Goal: Transaction & Acquisition: Purchase product/service

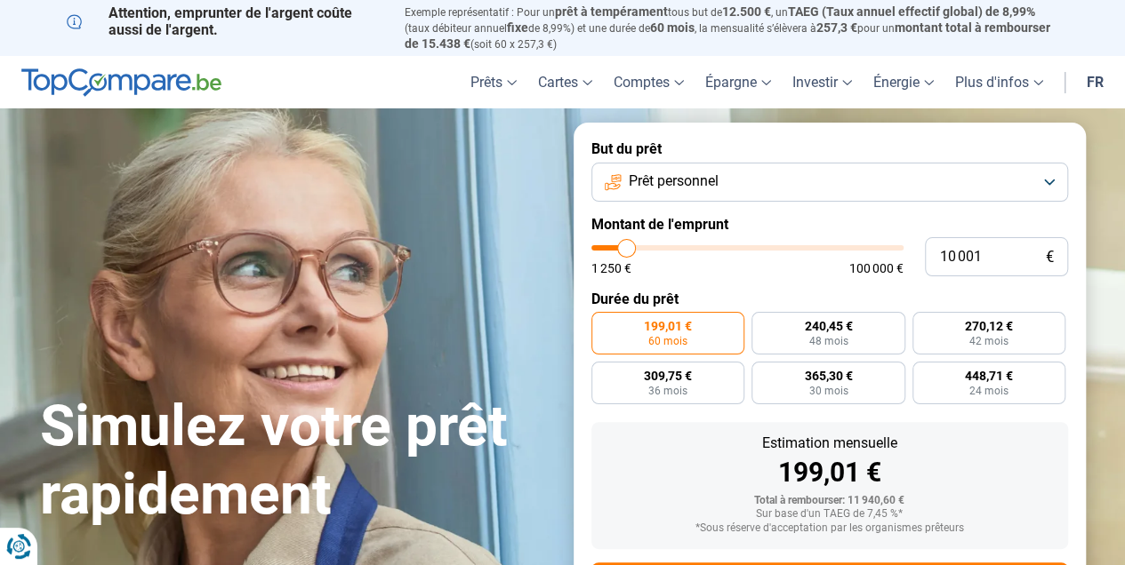
type input "14 000"
type input "14000"
click at [637, 247] on input "range" at bounding box center [747, 247] width 312 height 5
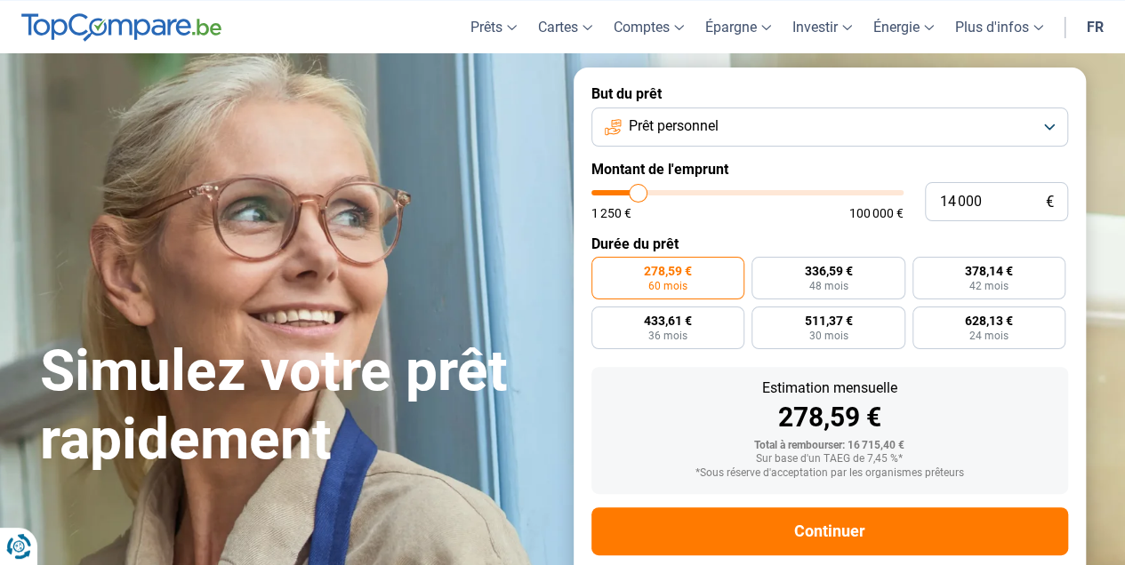
scroll to position [91, 0]
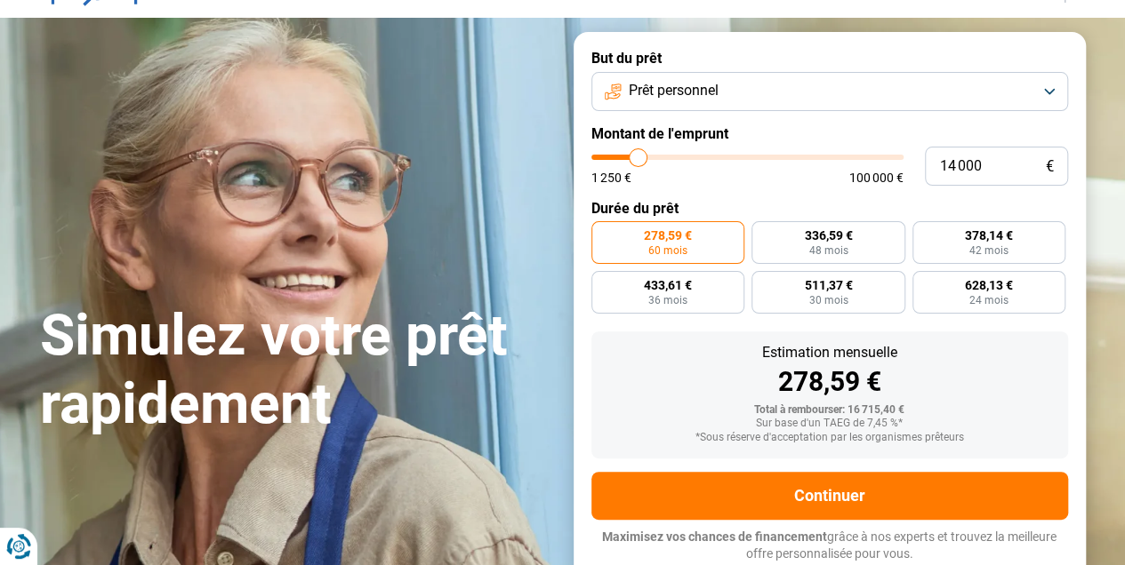
type input "19 250"
type input "19250"
click at [653, 158] on input "range" at bounding box center [747, 157] width 312 height 5
radio input "false"
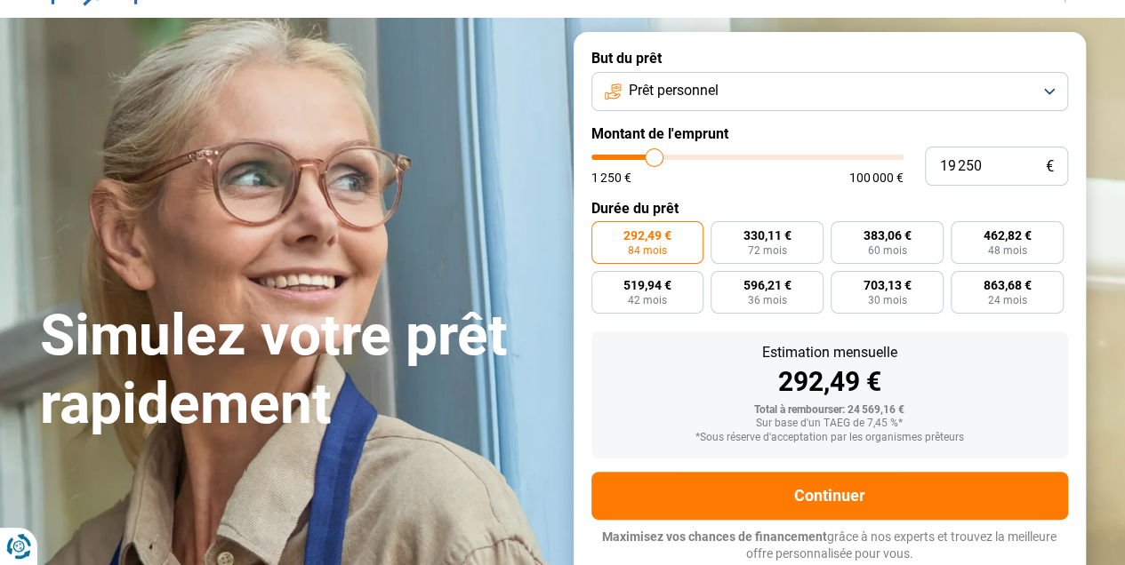
type input "26 500"
type input "26500"
click at [675, 156] on input "range" at bounding box center [747, 157] width 312 height 5
radio input "false"
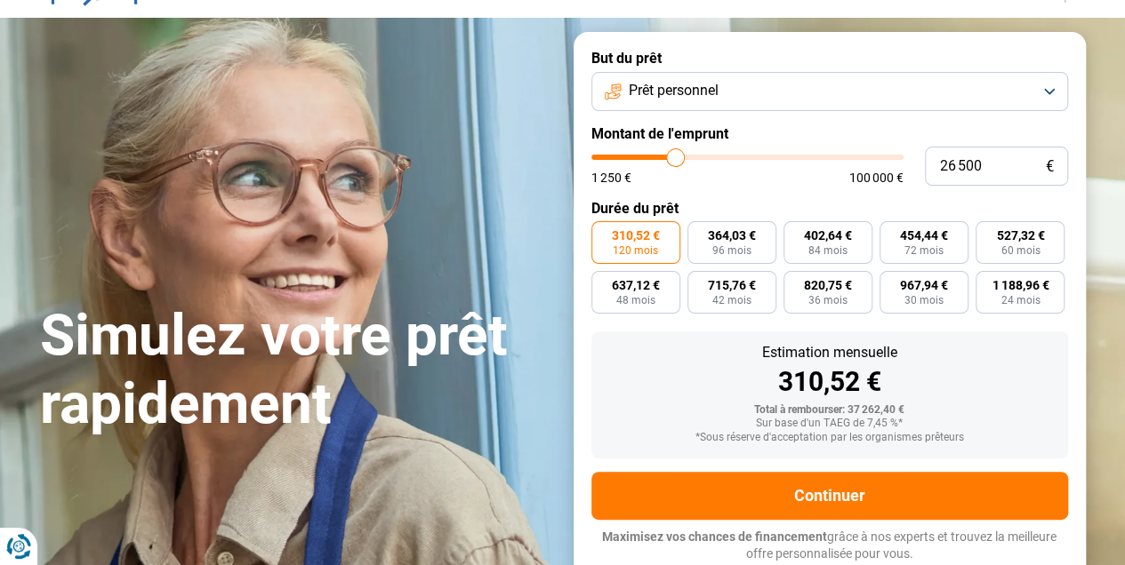
type input "33 000"
type input "33000"
click at [694, 158] on input "range" at bounding box center [747, 157] width 312 height 5
type input "37 250"
type input "37250"
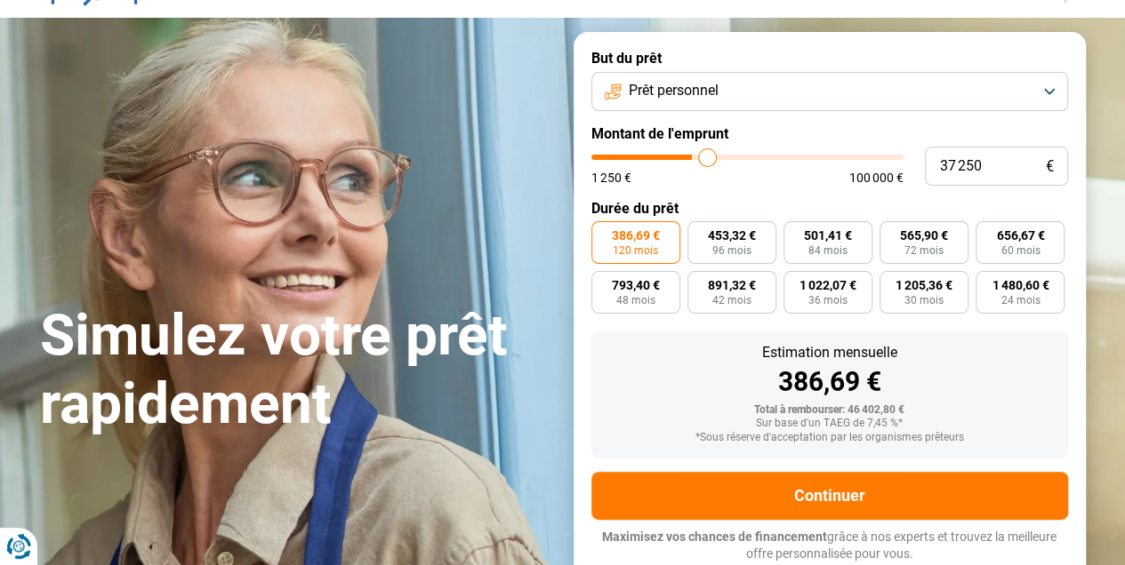
type input "37 500"
type input "37500"
click at [708, 160] on input "range" at bounding box center [747, 157] width 312 height 5
type input "44 500"
type input "44500"
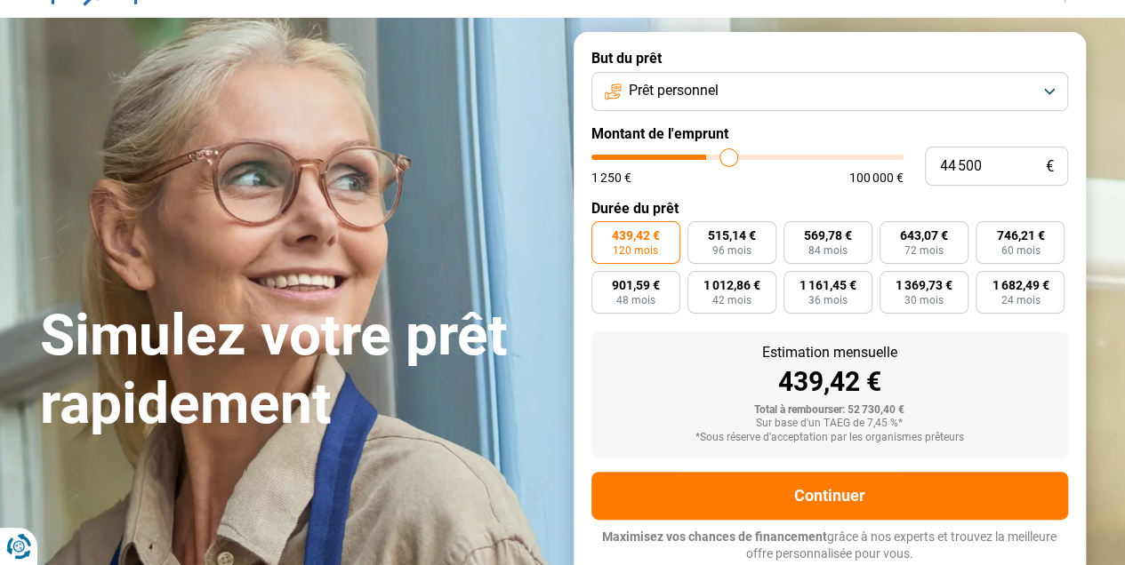
click at [728, 160] on input "range" at bounding box center [747, 157] width 312 height 5
type input "49 750"
type input "49750"
click at [743, 160] on input "range" at bounding box center [747, 157] width 312 height 5
type input "32 500"
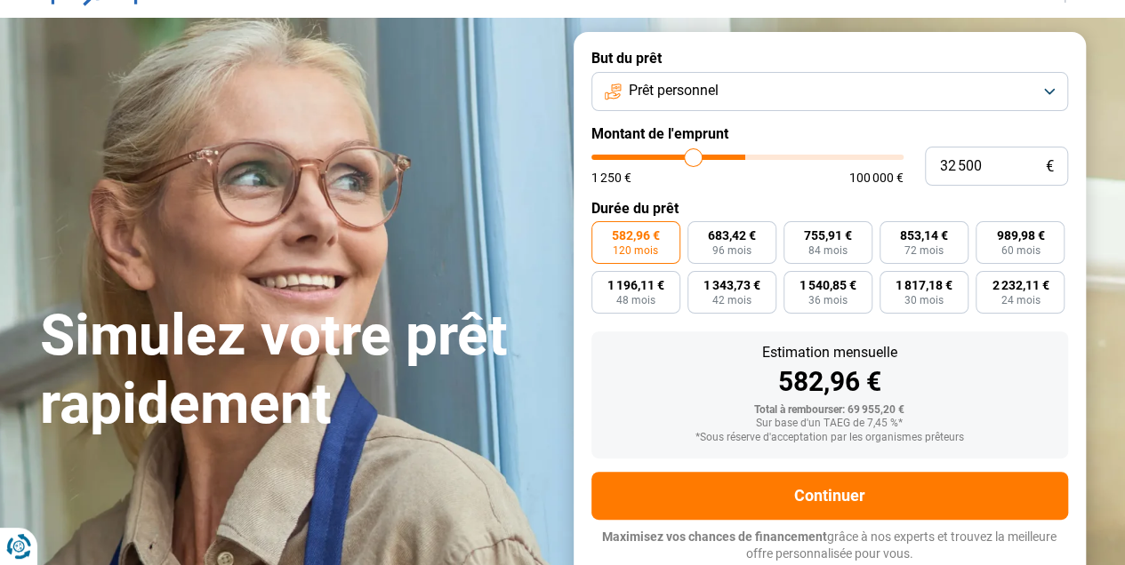
type input "32500"
click at [693, 159] on input "range" at bounding box center [747, 157] width 312 height 5
type input "24 250"
type input "24250"
click at [669, 160] on input "range" at bounding box center [747, 157] width 312 height 5
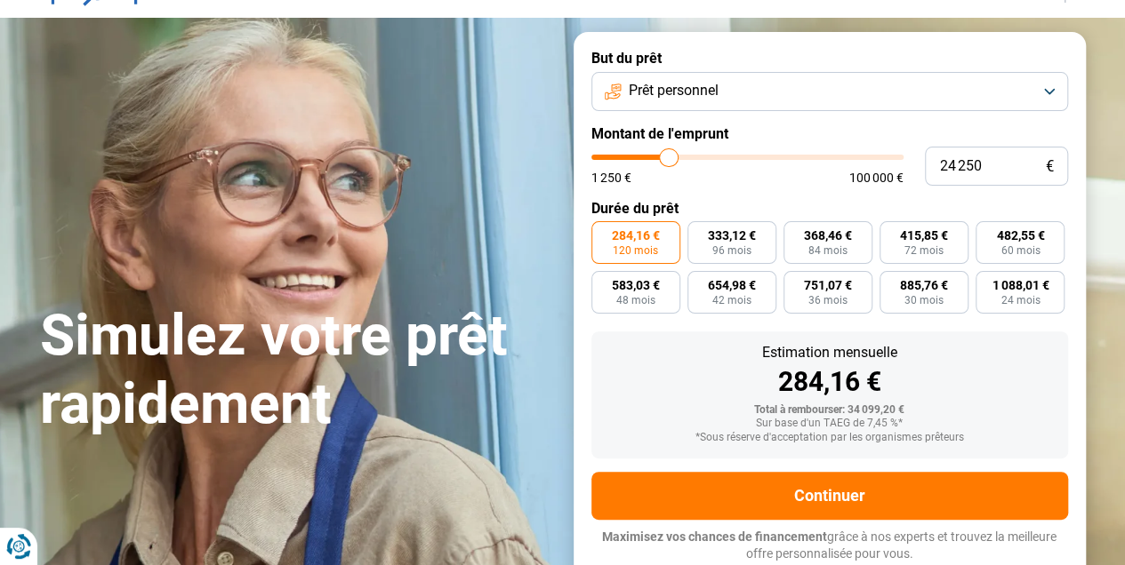
type input "11 500"
type input "11500"
click at [630, 160] on input "range" at bounding box center [747, 157] width 312 height 5
radio input "true"
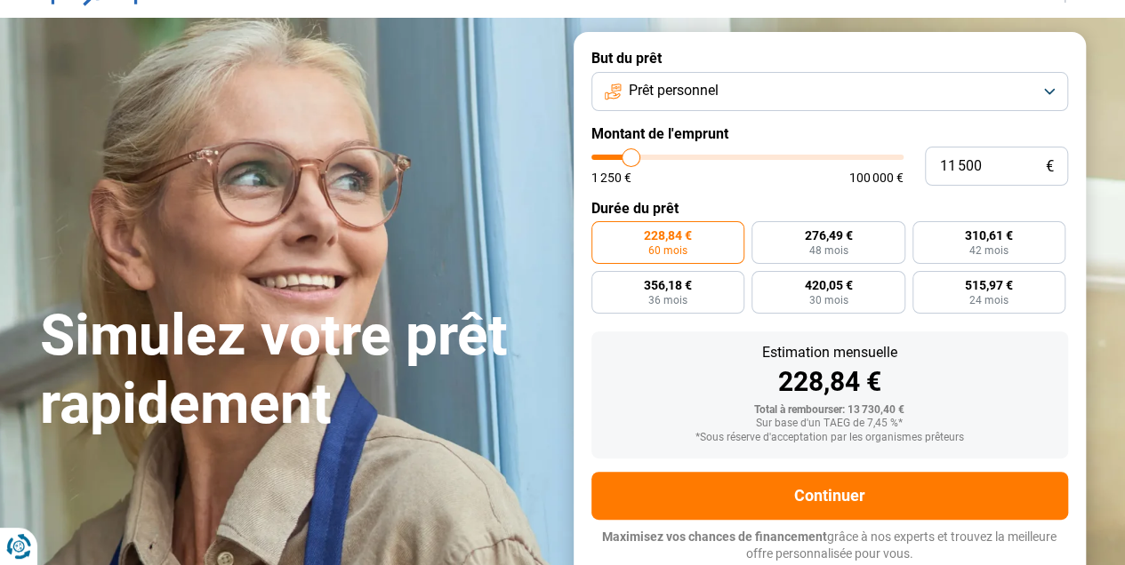
type input "6 000"
type input "6000"
click at [613, 158] on input "range" at bounding box center [747, 157] width 312 height 5
radio input "true"
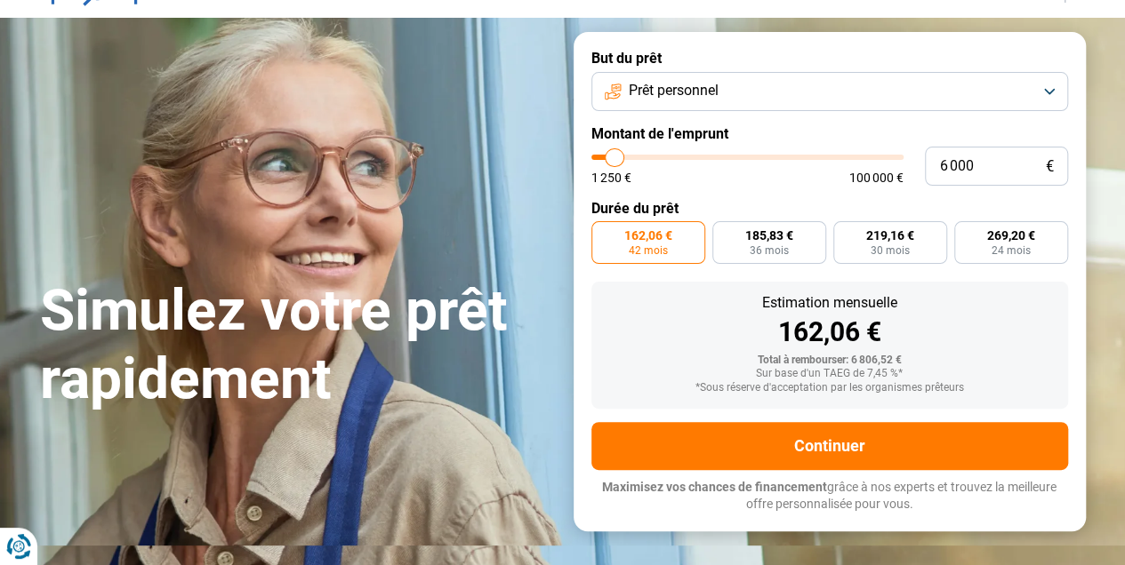
scroll to position [41, 0]
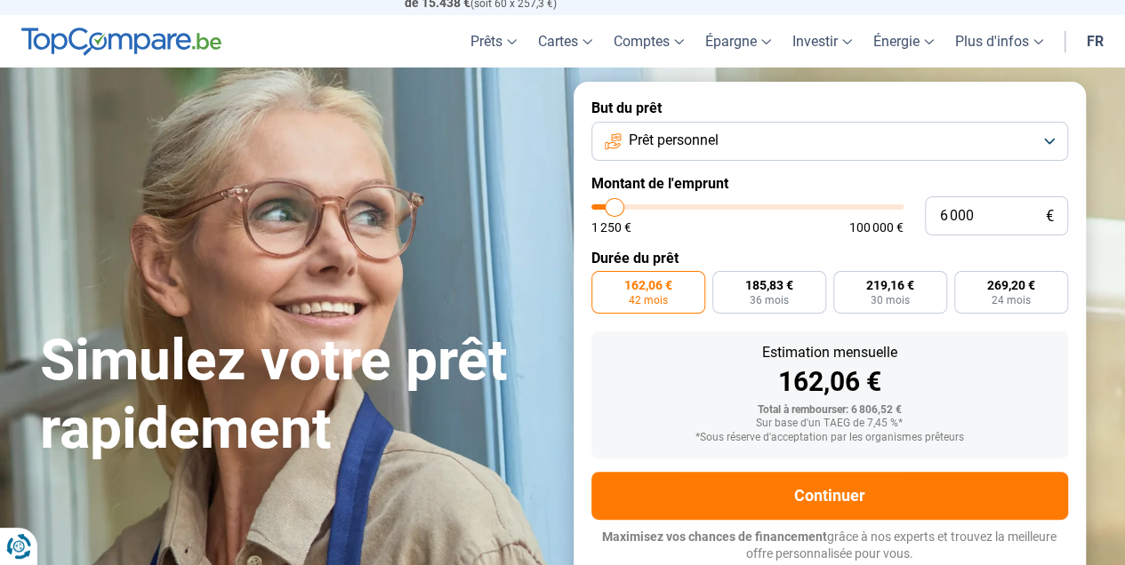
drag, startPoint x: 610, startPoint y: 156, endPoint x: 603, endPoint y: 164, distance: 10.7
click at [607, 156] on button "Prêt personnel" at bounding box center [829, 141] width 476 height 39
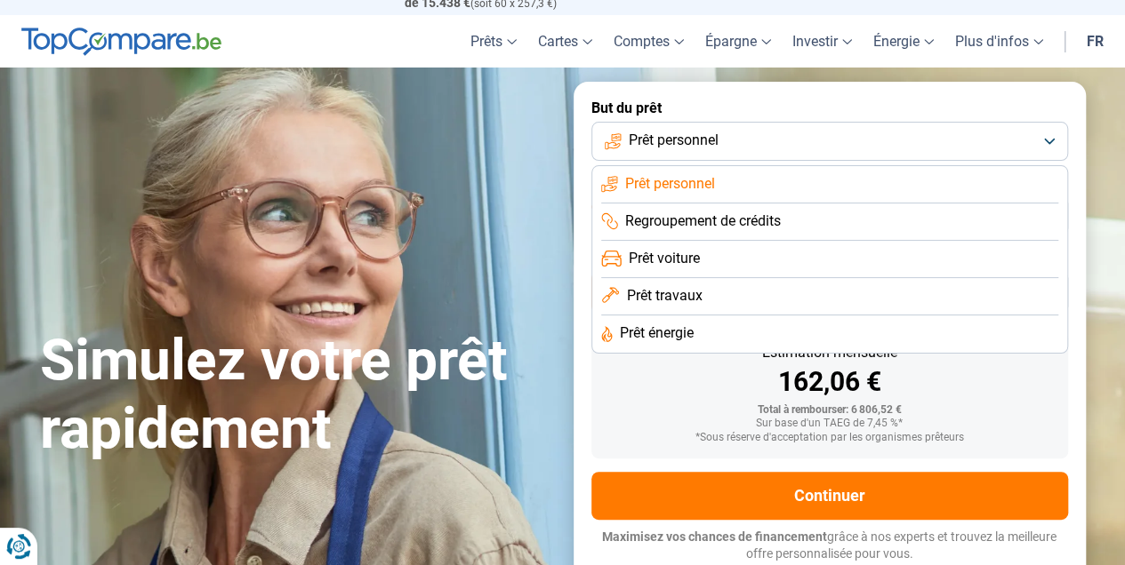
click at [666, 138] on span "Prêt personnel" at bounding box center [674, 141] width 90 height 20
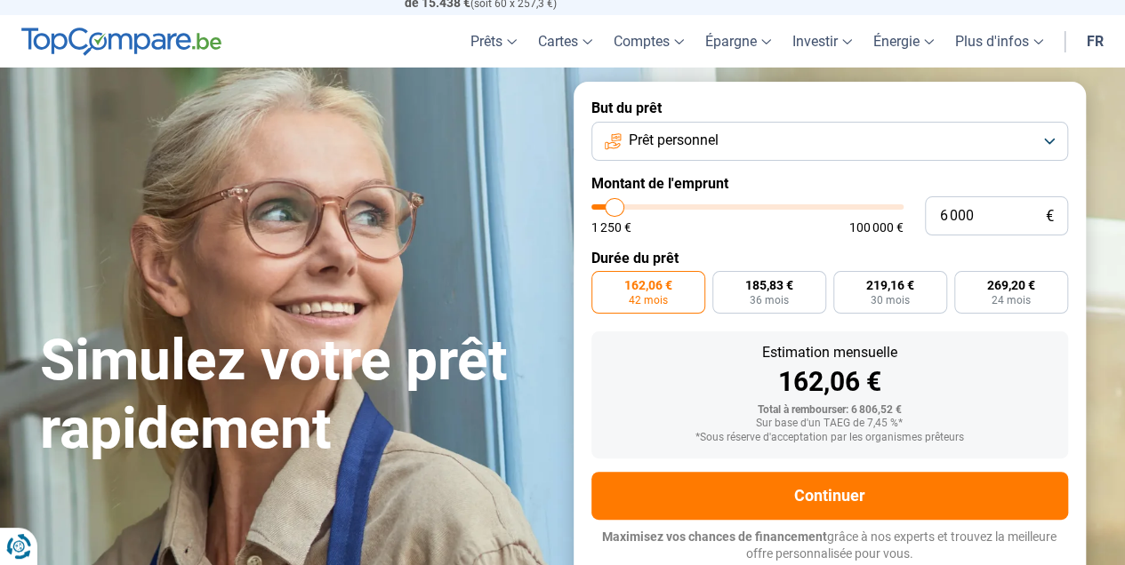
type input "4 250"
type input "4250"
type input "4 500"
type input "4500"
type input "4 750"
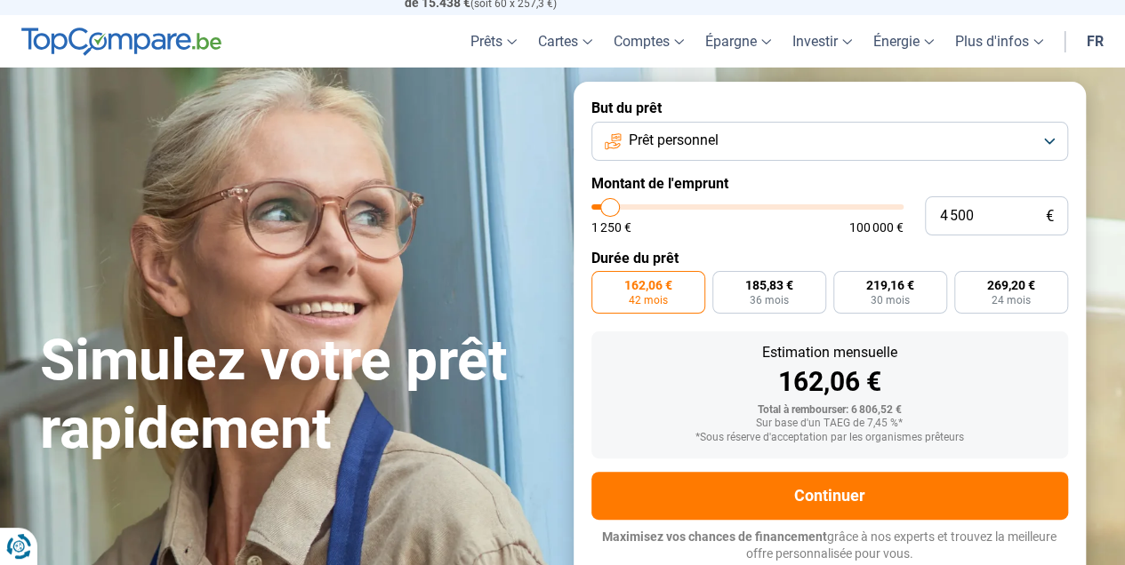
type input "4750"
type input "5 750"
type input "5750"
type input "7 250"
type input "7250"
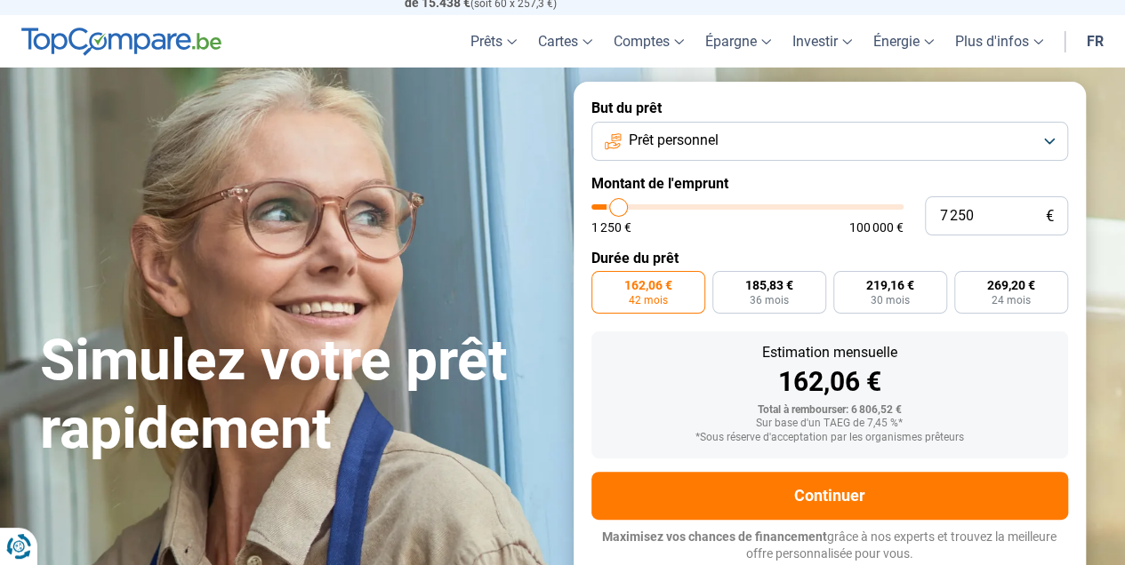
type input "10 250"
type input "10250"
type input "14 500"
type input "14500"
type input "19 250"
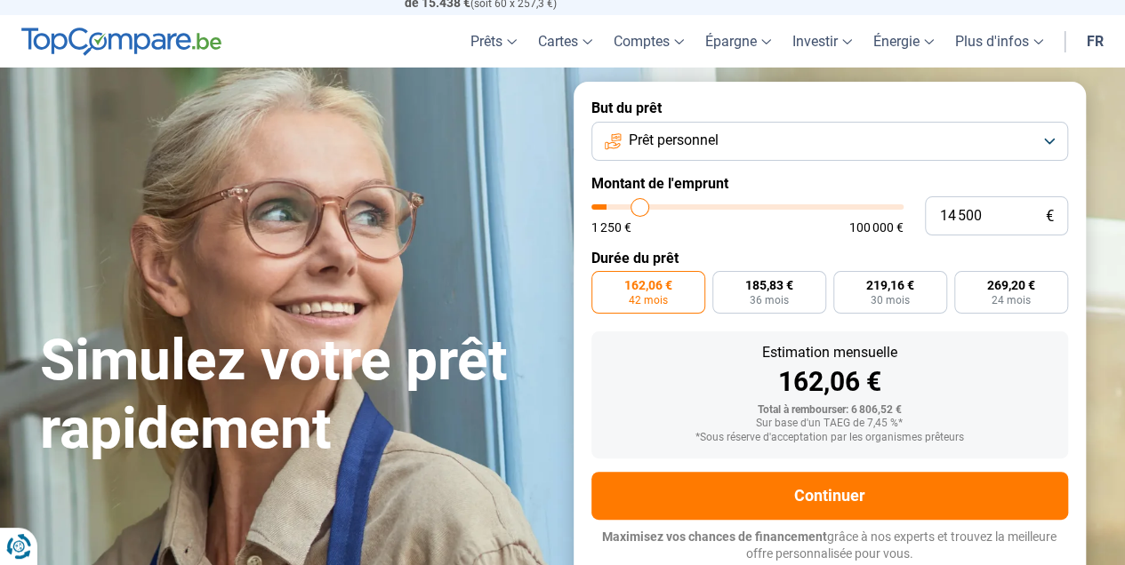
type input "19250"
type input "24 500"
type input "24500"
type input "29 250"
type input "29250"
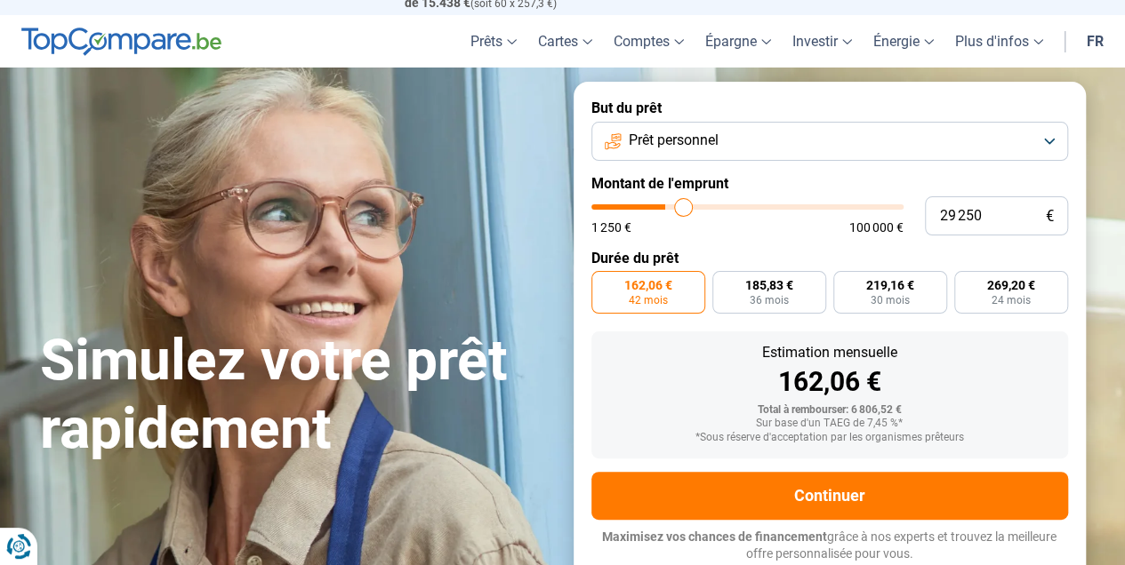
type input "33 500"
type input "33500"
type input "36 250"
type input "36250"
type input "38 500"
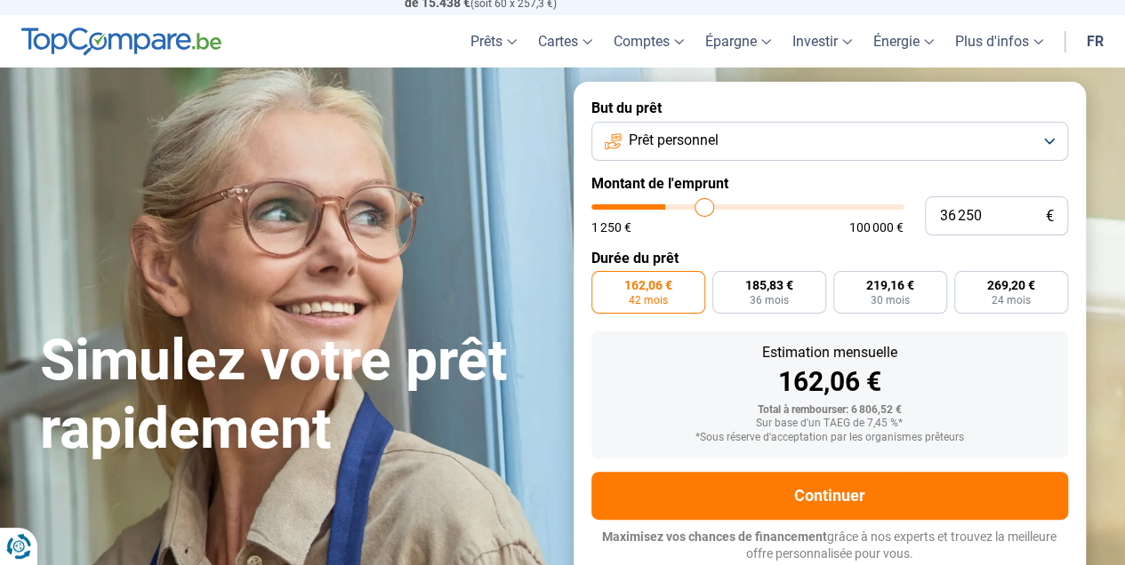
type input "38500"
type input "39 250"
type input "39250"
type input "39 750"
type input "39750"
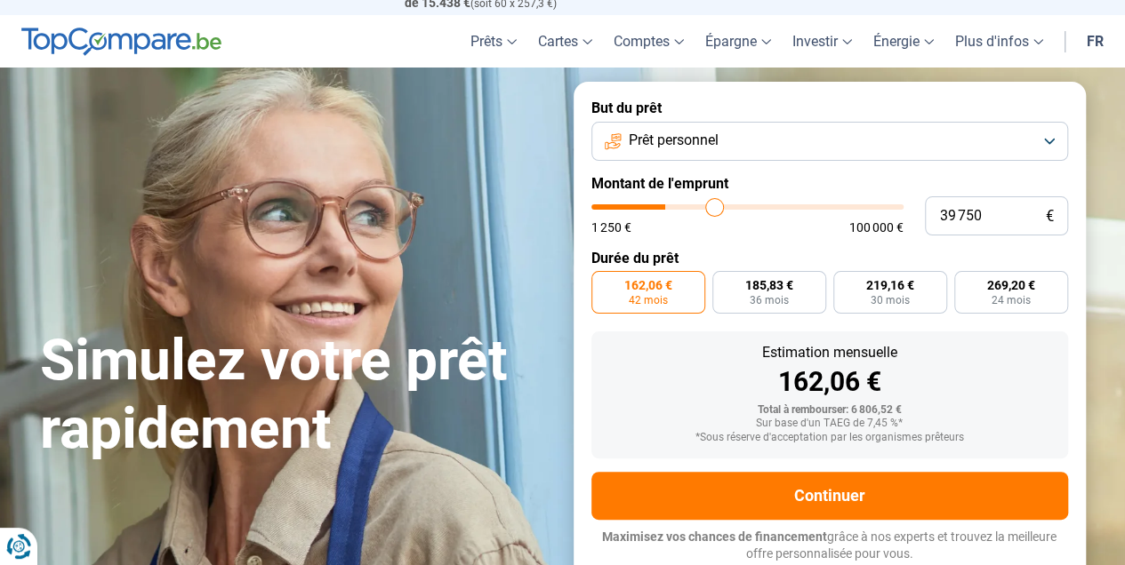
type input "40 500"
type input "40500"
type input "42 500"
type input "42500"
type input "45 750"
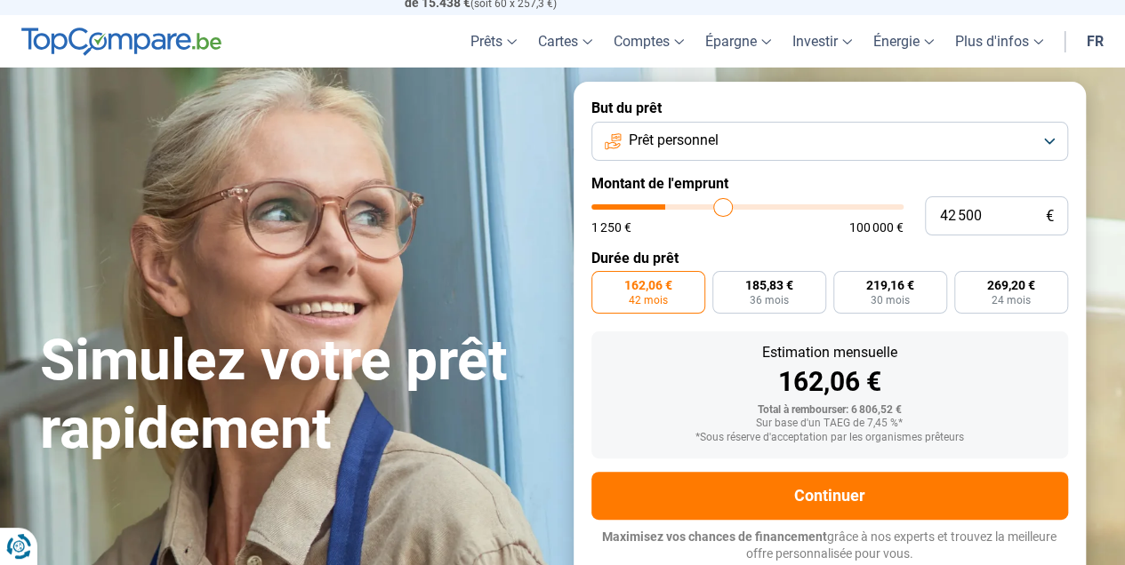
type input "45750"
type input "48 750"
type input "48750"
type input "51 250"
type input "51250"
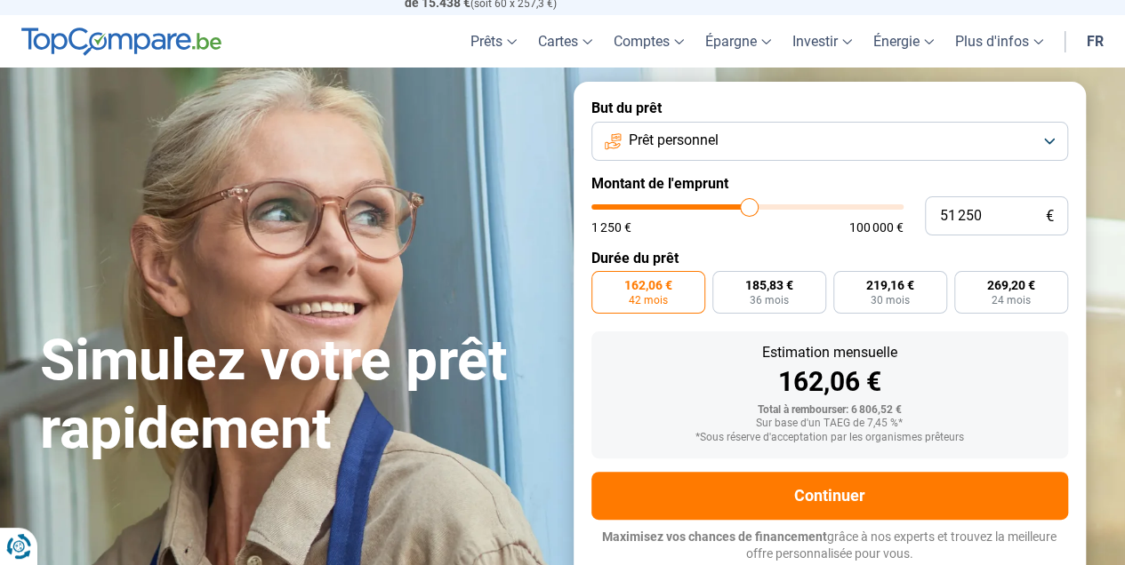
type input "52 250"
type input "52250"
type input "52 500"
type input "52500"
type input "51 500"
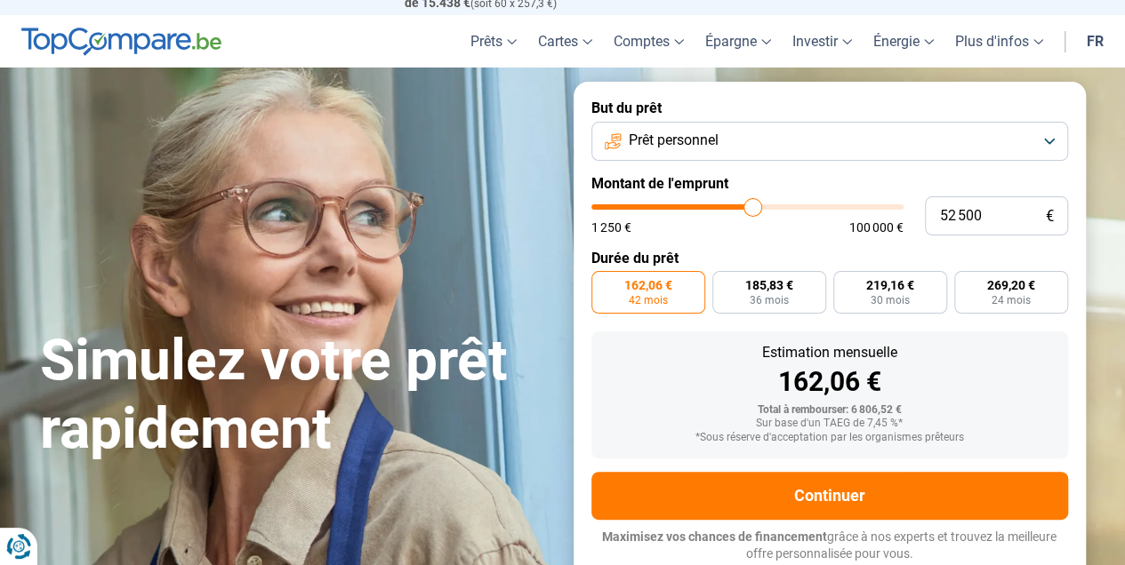
type input "51500"
type input "48 750"
type input "48750"
type input "46 750"
type input "46750"
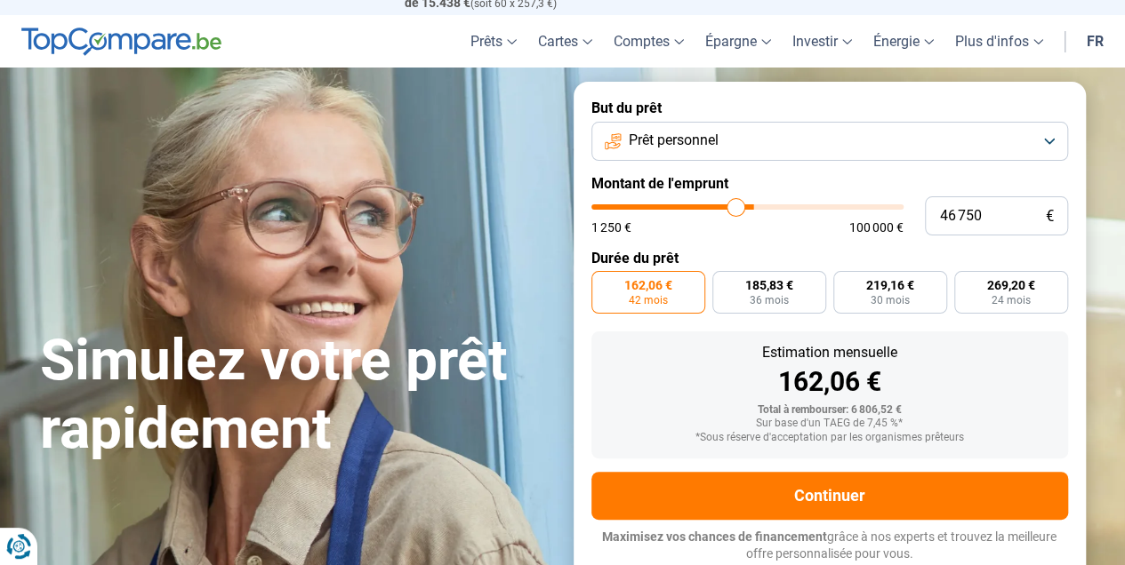
type input "44 250"
type input "44250"
type input "42 500"
type input "42500"
type input "40 750"
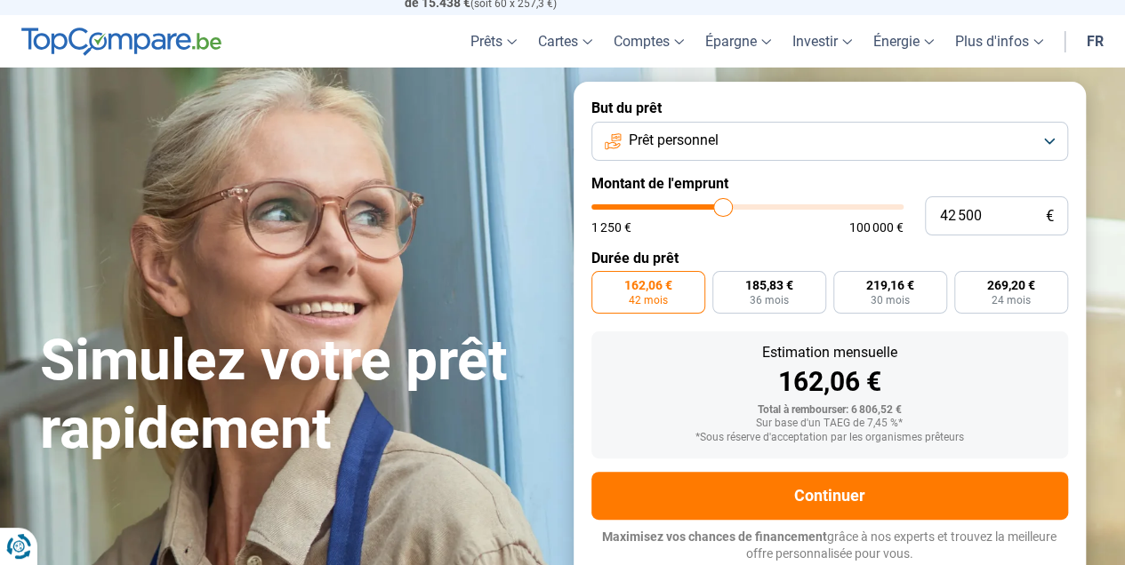
type input "40750"
type input "39 500"
type input "39500"
type input "37 500"
type input "37500"
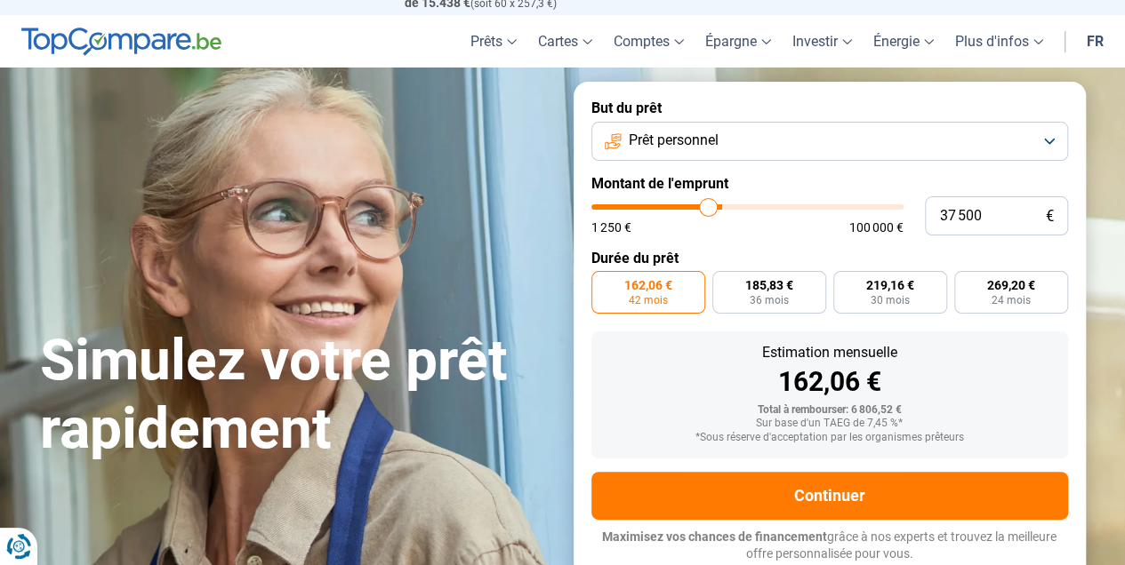
type input "36 250"
type input "36250"
type input "35 500"
type input "35500"
type input "34 750"
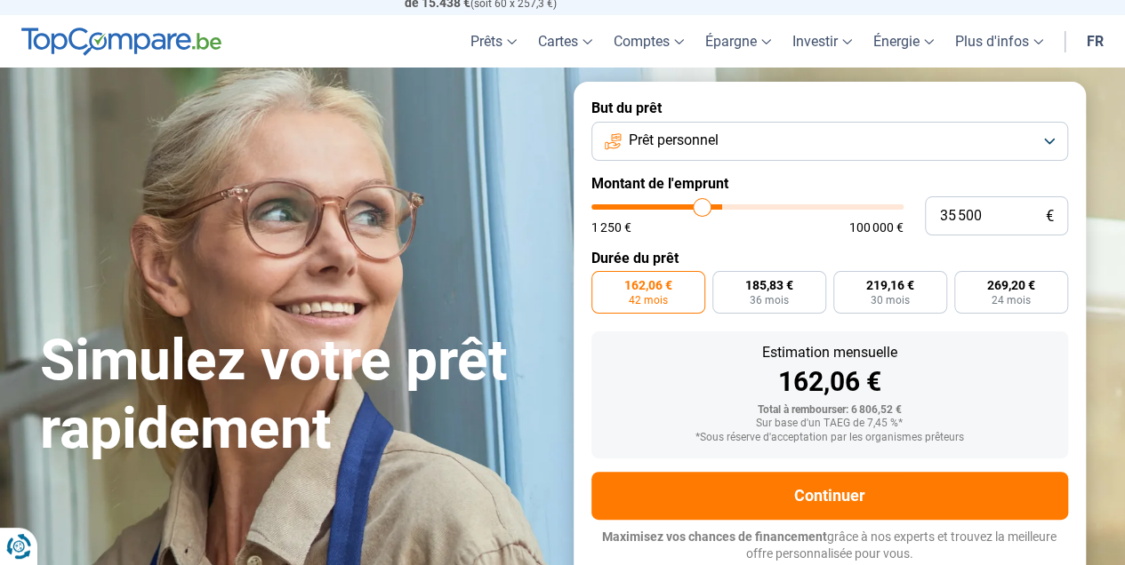
type input "34750"
type input "33 750"
type input "33750"
type input "32 750"
type input "32750"
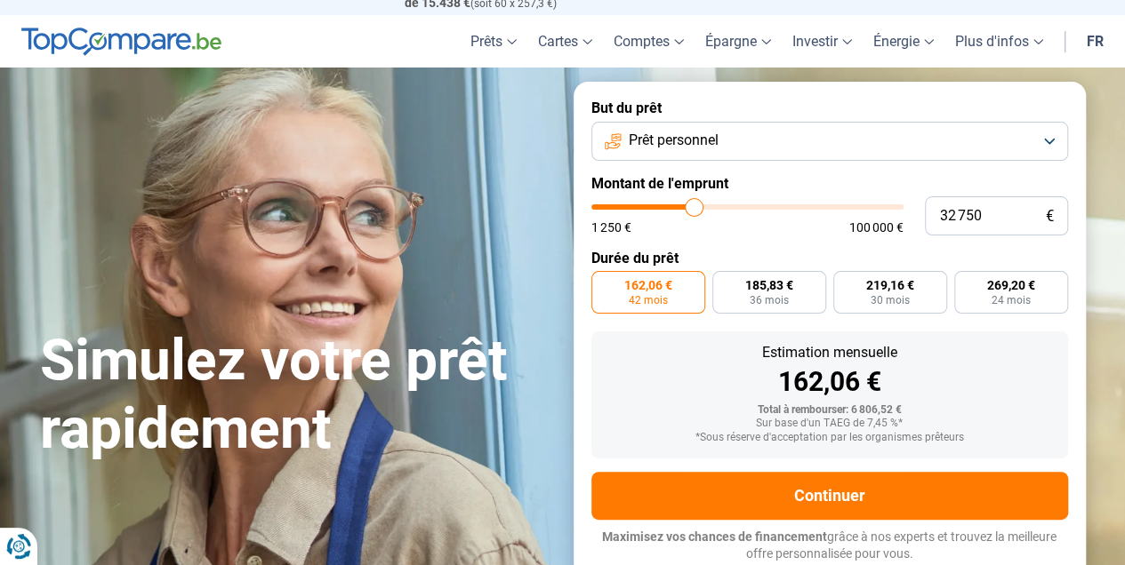
type input "31 500"
type input "31500"
type input "30 250"
type input "30250"
type input "28 500"
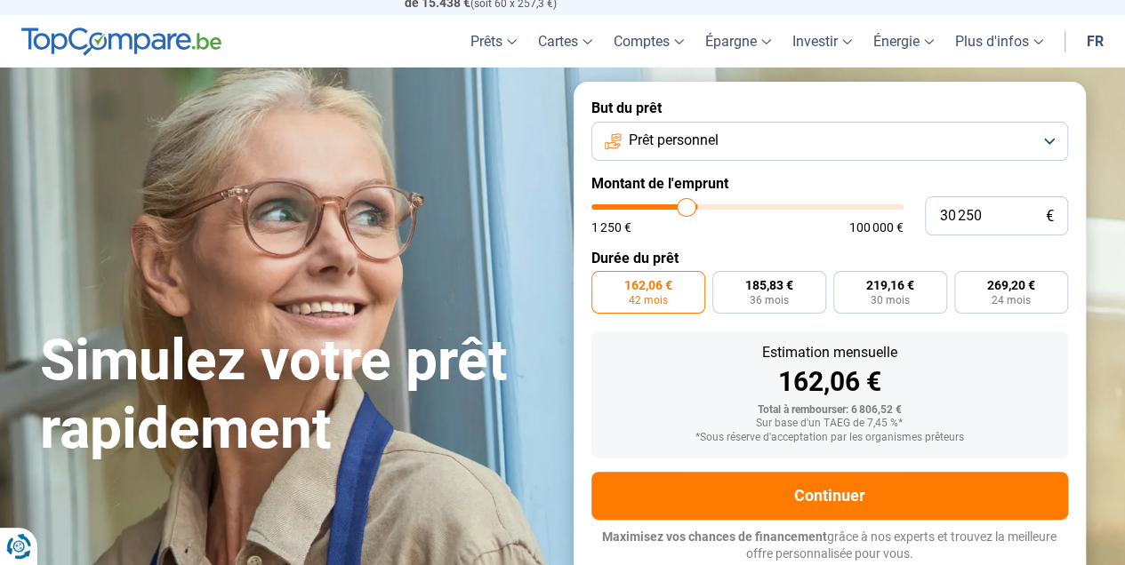
type input "28500"
type input "26 500"
type input "26500"
type input "25 250"
type input "25250"
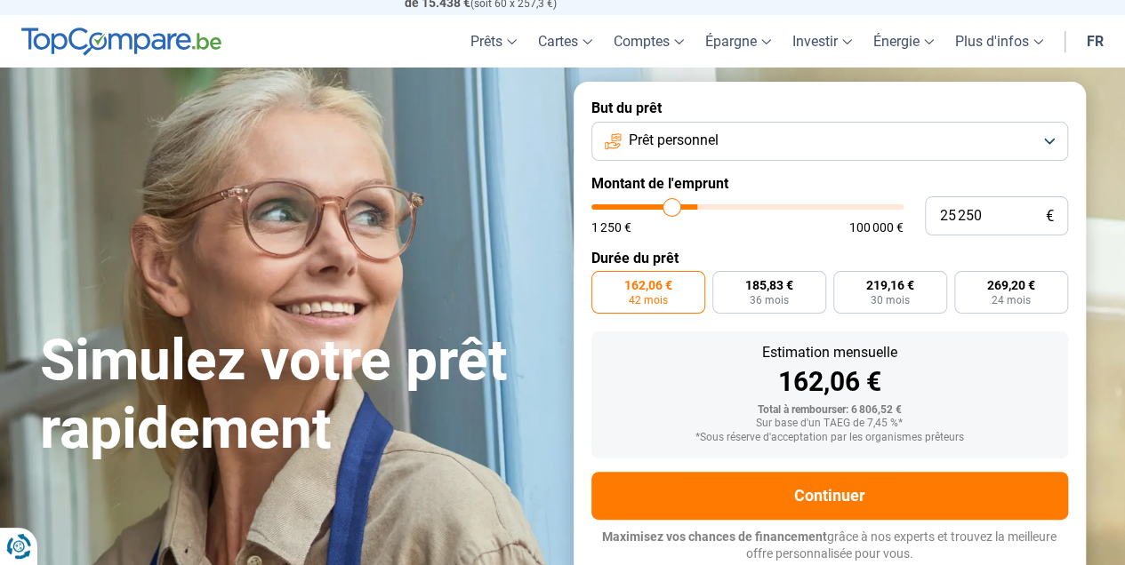
type input "24 500"
type input "24500"
type input "23 500"
type input "23500"
type input "22 500"
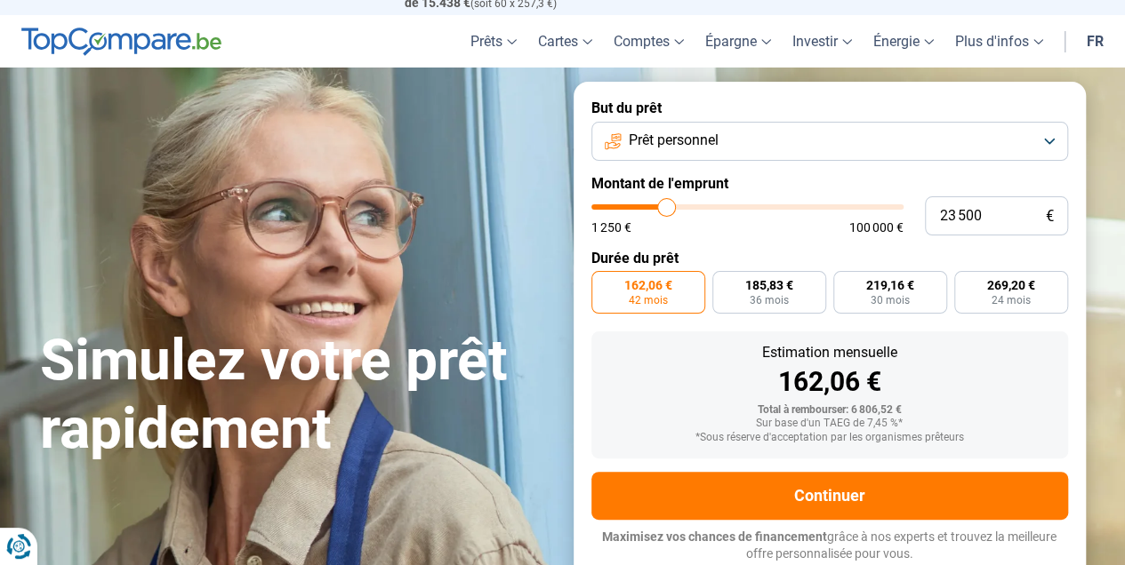
type input "22500"
type input "20 250"
type input "20250"
type input "18 750"
type input "18750"
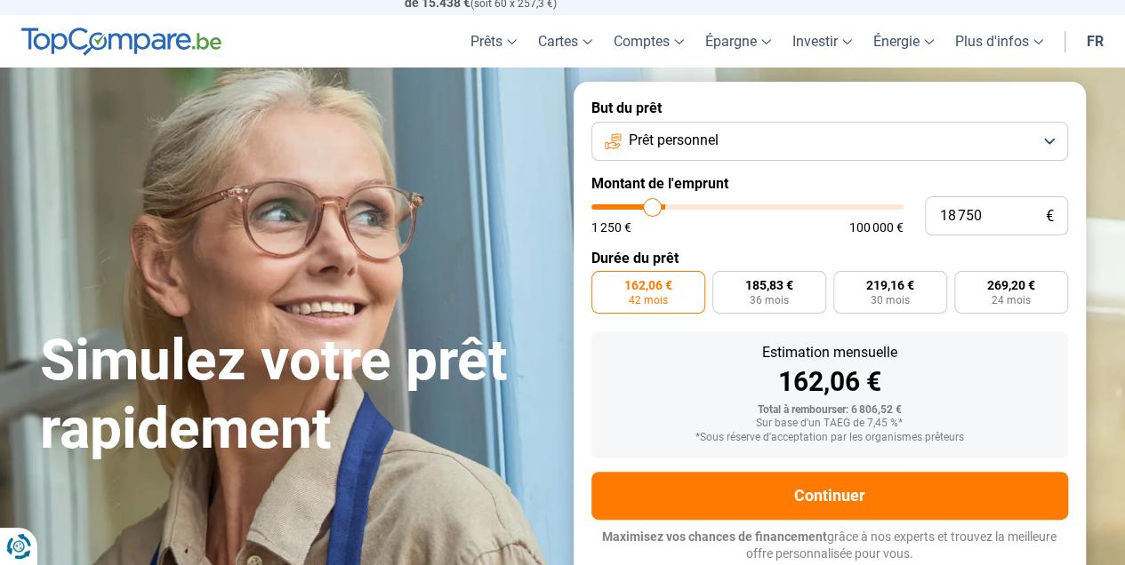
type input "17 750"
type input "17750"
type input "17 250"
type input "17250"
type input "17 000"
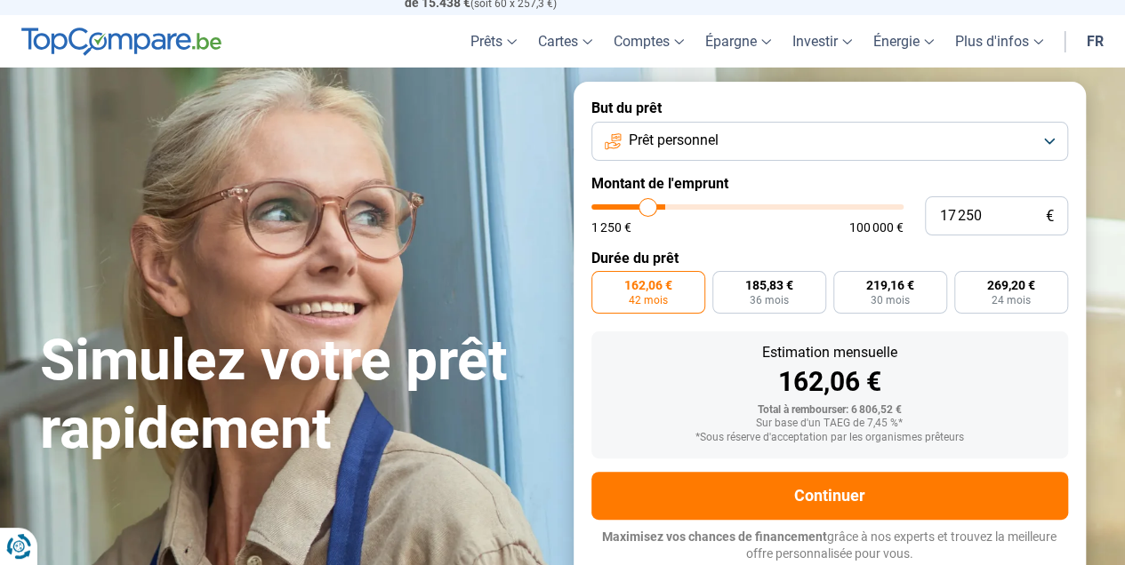
type input "17000"
type input "16 500"
type input "16500"
type input "15 250"
type input "15250"
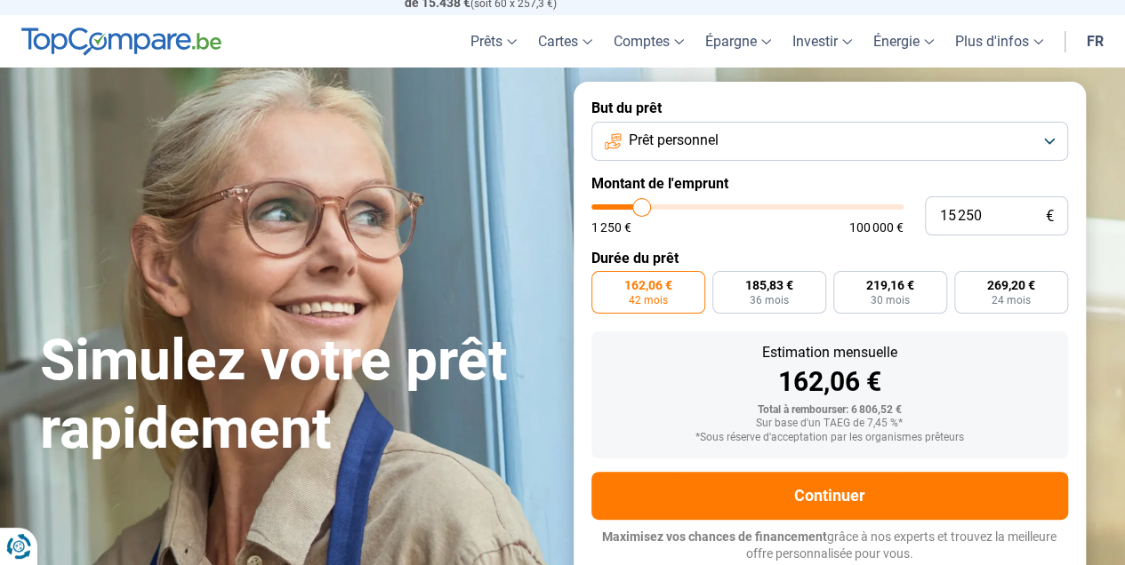
type input "13 750"
type input "13750"
type input "11 250"
type input "11250"
type input "10 250"
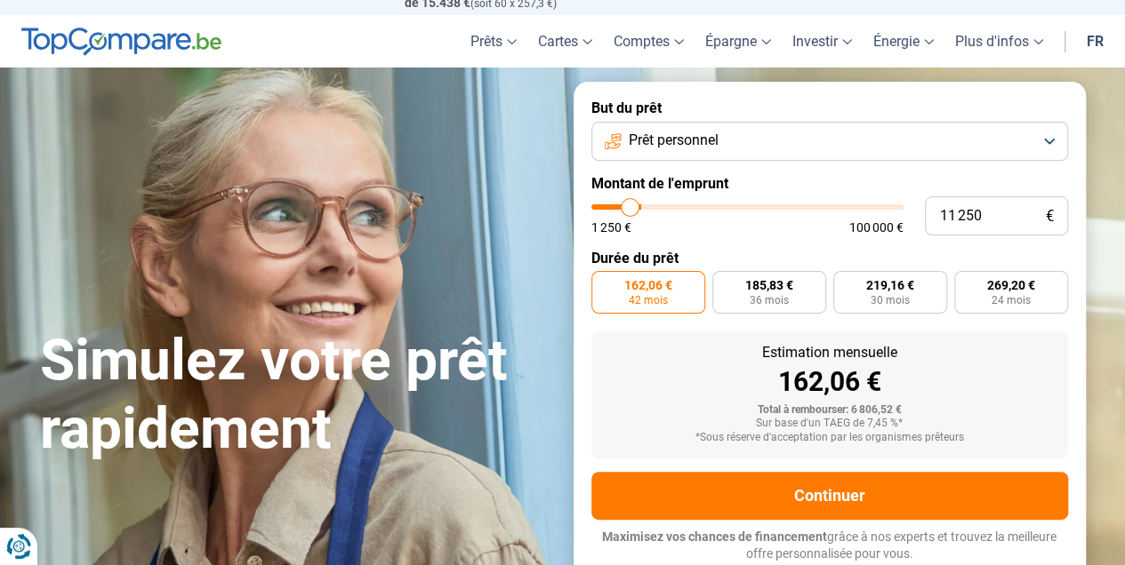
type input "10250"
type input "9 250"
type input "9250"
type input "8 500"
type input "8500"
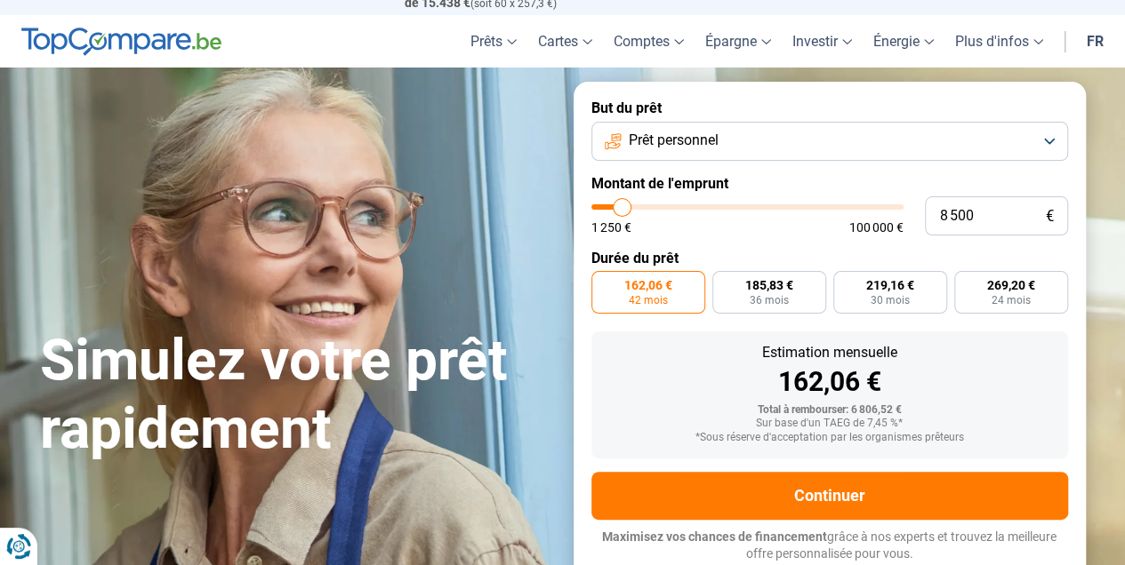
type input "7 500"
type input "7500"
type input "6 500"
type input "6500"
type input "5 750"
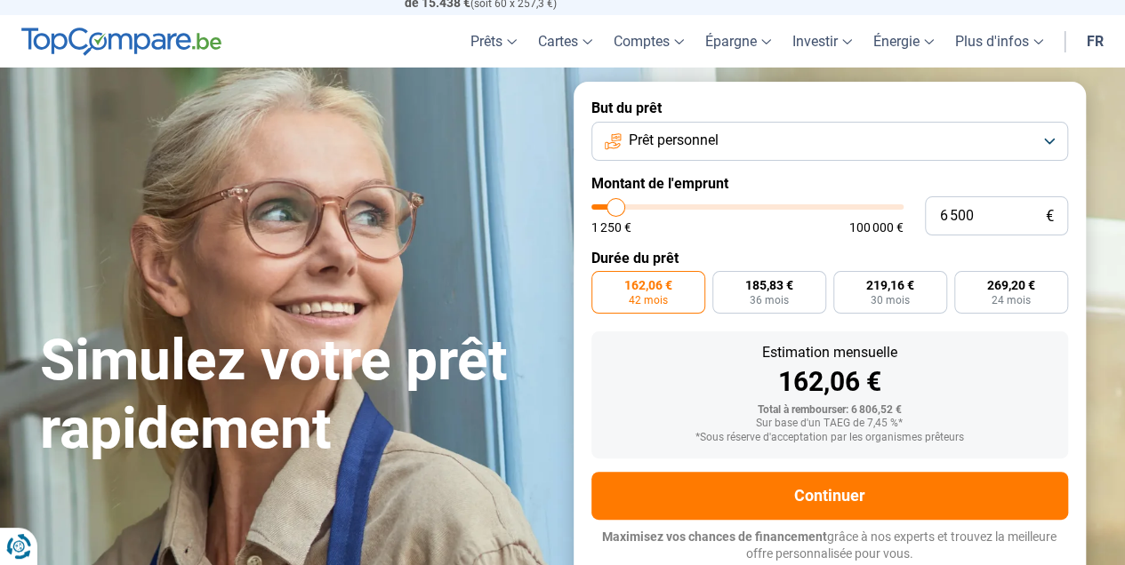
type input "5750"
type input "5 000"
type input "5000"
type input "4 750"
type input "4750"
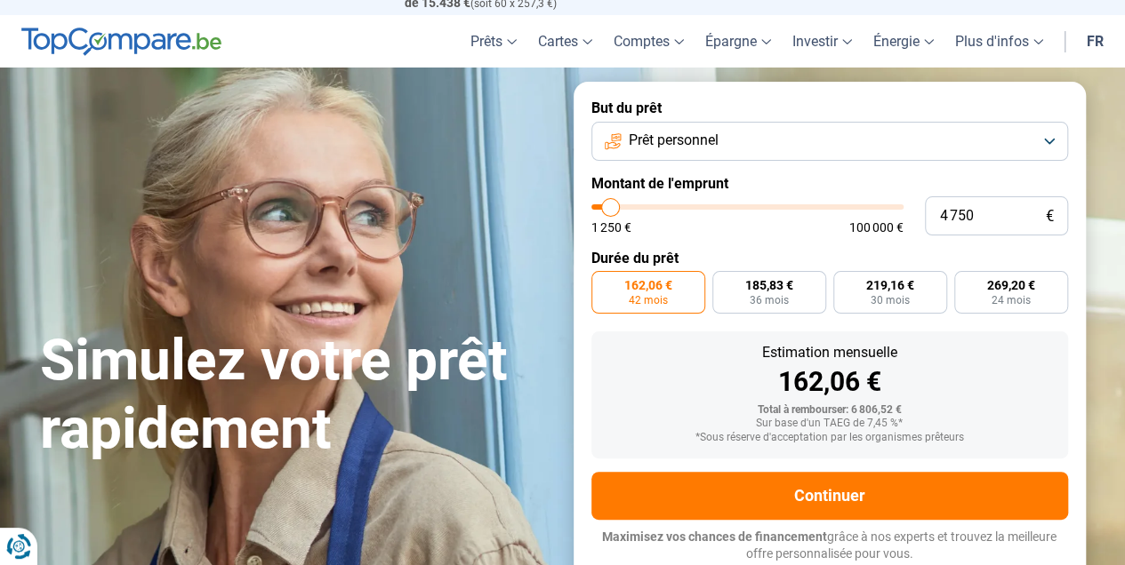
type input "4 500"
type input "4500"
type input "5 000"
type input "5000"
type input "5 250"
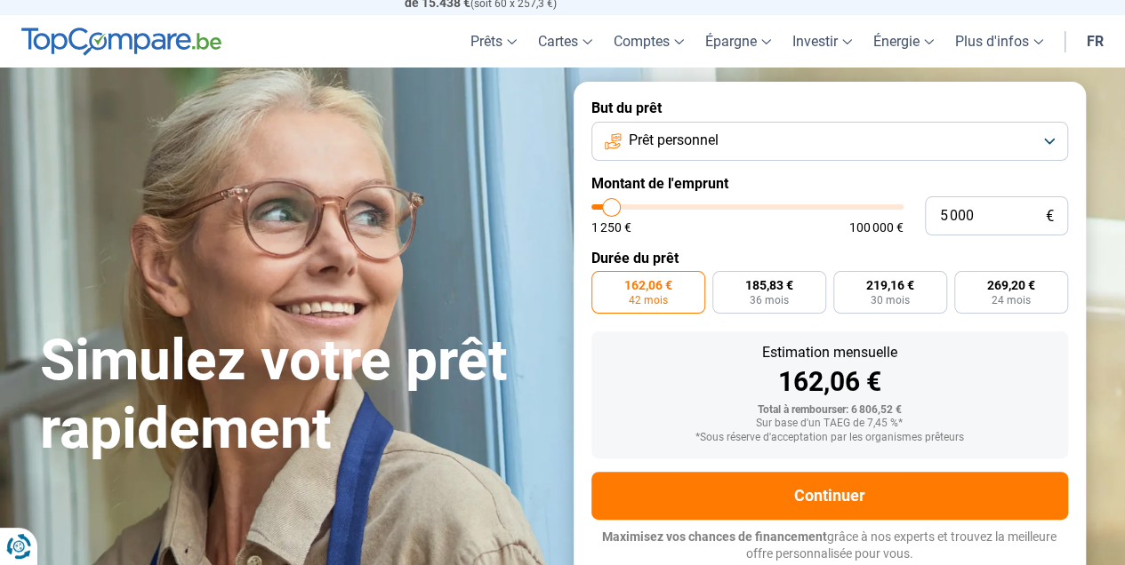
type input "5250"
type input "5 500"
type input "5500"
type input "5 750"
type input "5750"
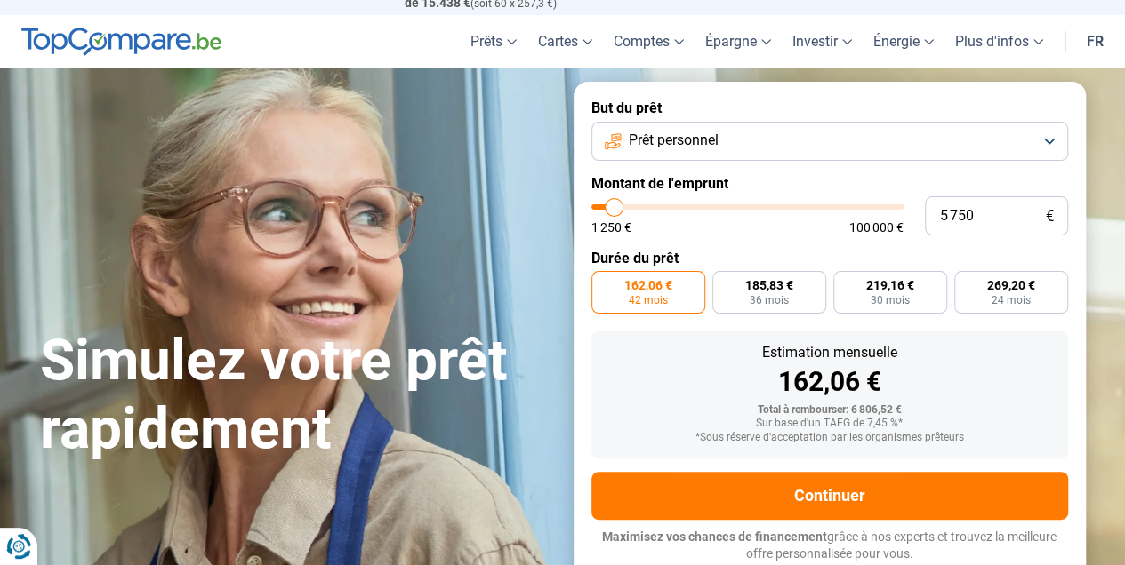
type input "6 000"
type input "6000"
type input "6 250"
type input "6250"
type input "6 750"
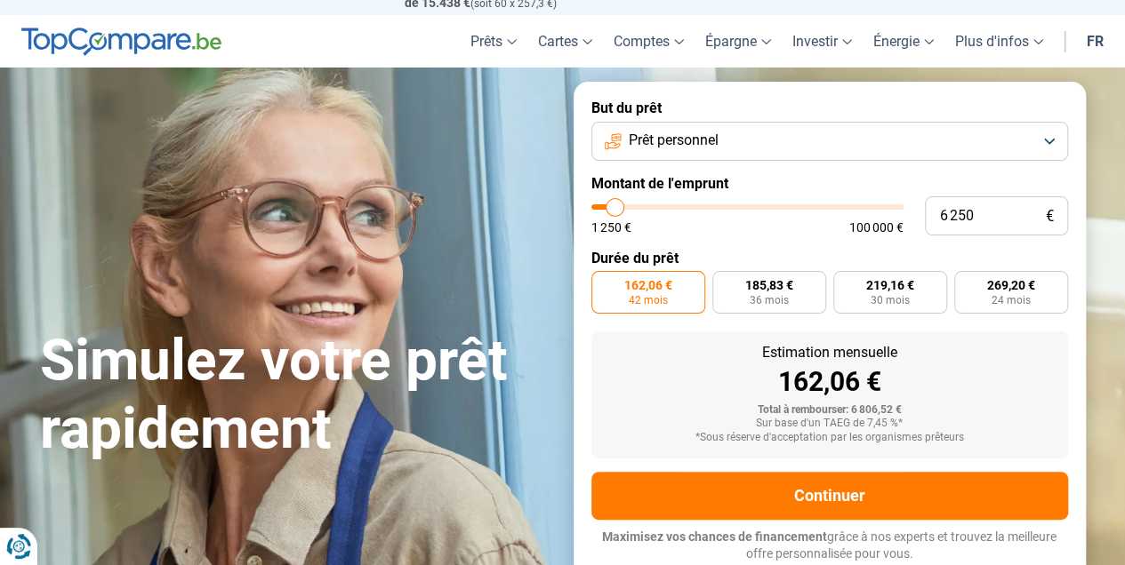
type input "6750"
type input "7 750"
type input "7750"
type input "8 250"
type input "8250"
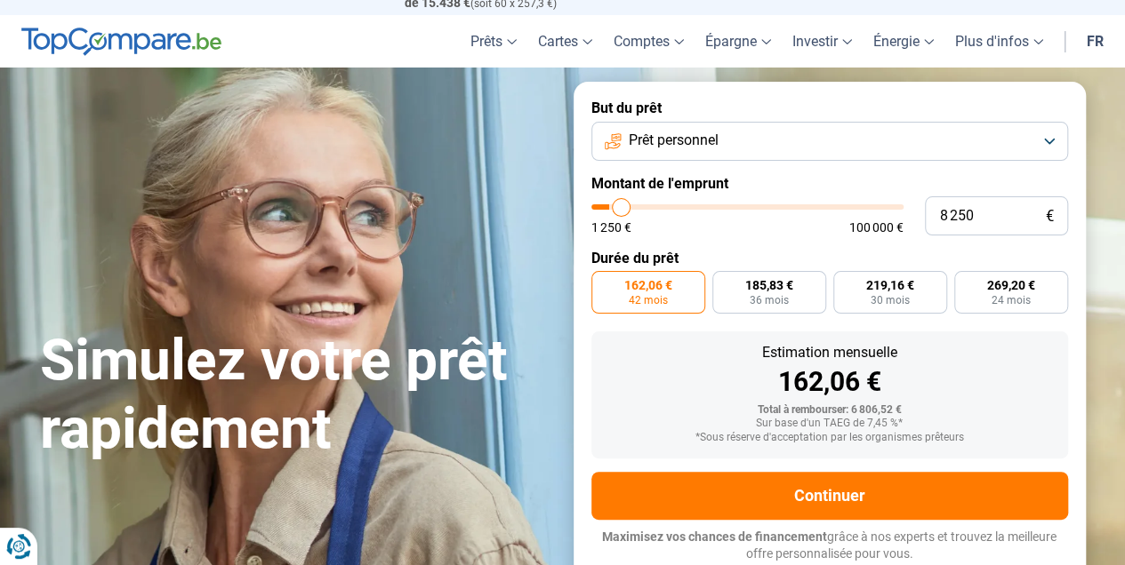
type input "9 000"
type input "9000"
type input "8 750"
type input "8750"
type input "8 250"
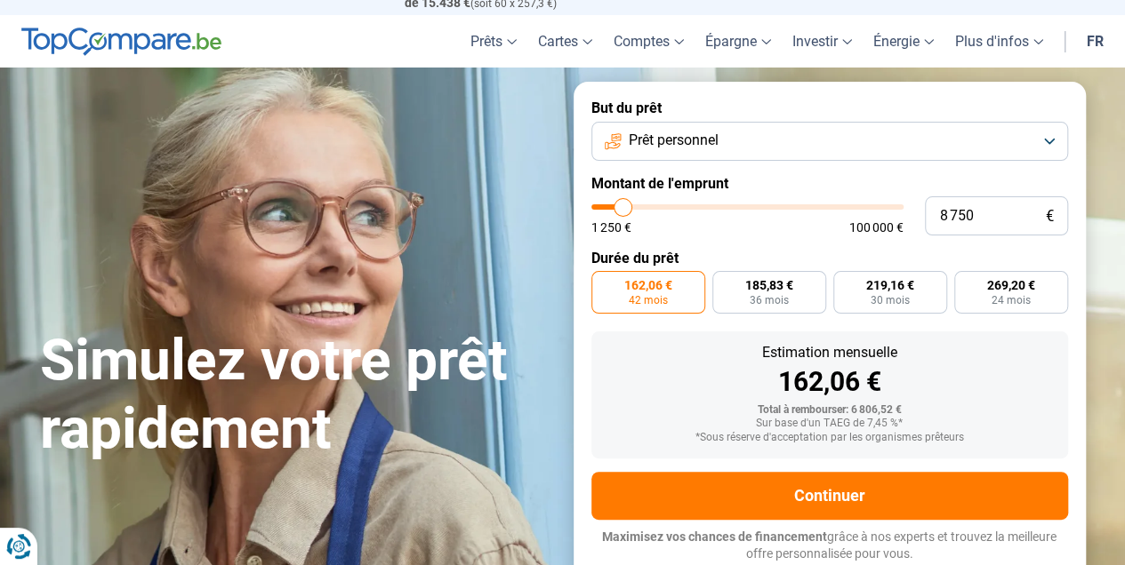
type input "8250"
type input "8 000"
type input "8000"
type input "7 750"
type input "7750"
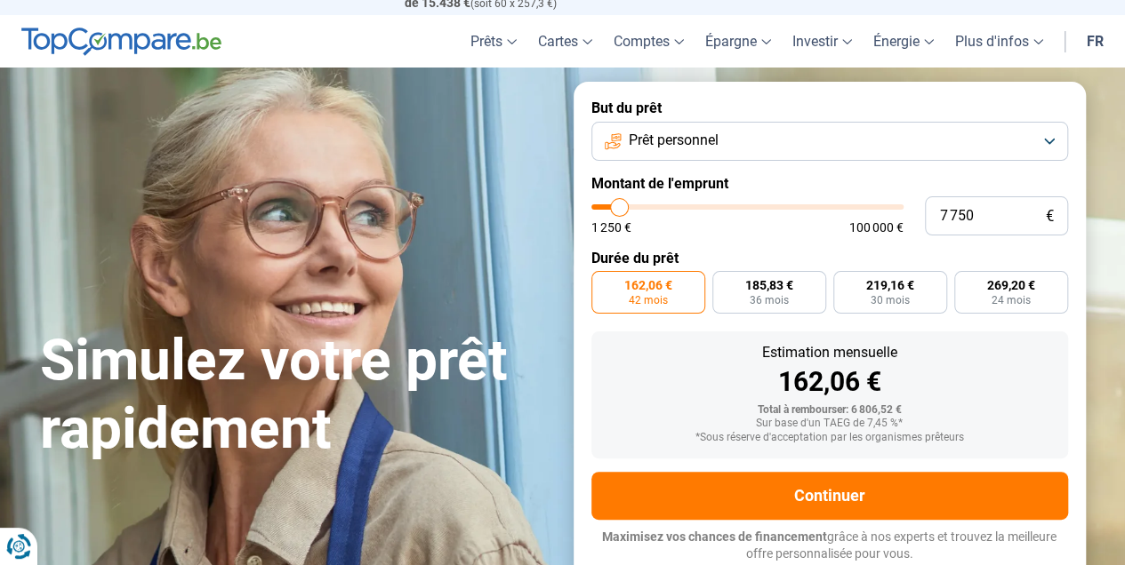
type input "7 500"
type input "7500"
type input "7 250"
drag, startPoint x: 610, startPoint y: 205, endPoint x: 618, endPoint y: 226, distance: 22.0
type input "7250"
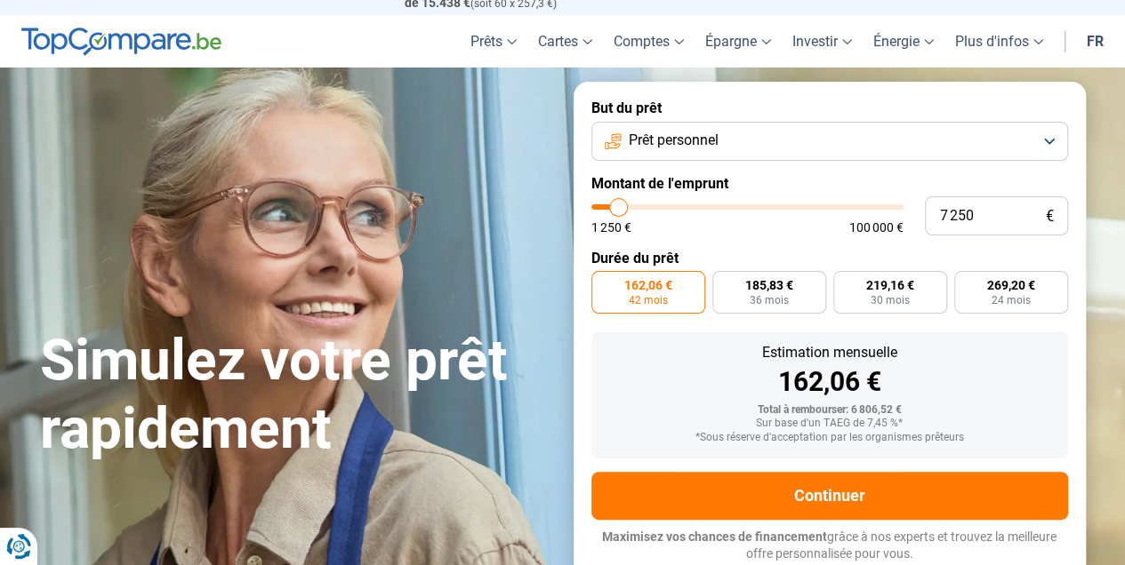
click at [618, 210] on input "range" at bounding box center [747, 206] width 312 height 5
click at [612, 207] on input "range" at bounding box center [747, 206] width 312 height 5
click at [613, 207] on input "range" at bounding box center [747, 206] width 312 height 5
click at [612, 207] on input "range" at bounding box center [747, 206] width 312 height 5
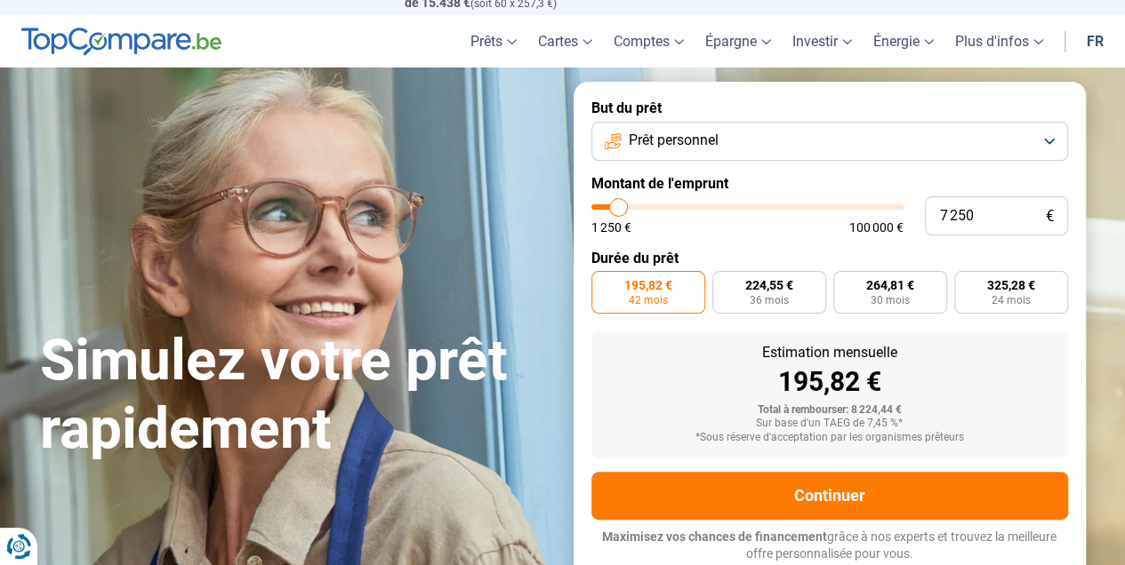
click at [610, 207] on input "range" at bounding box center [747, 206] width 312 height 5
type input "3 750"
type input "3750"
click at [607, 207] on input "range" at bounding box center [747, 206] width 312 height 5
radio input "true"
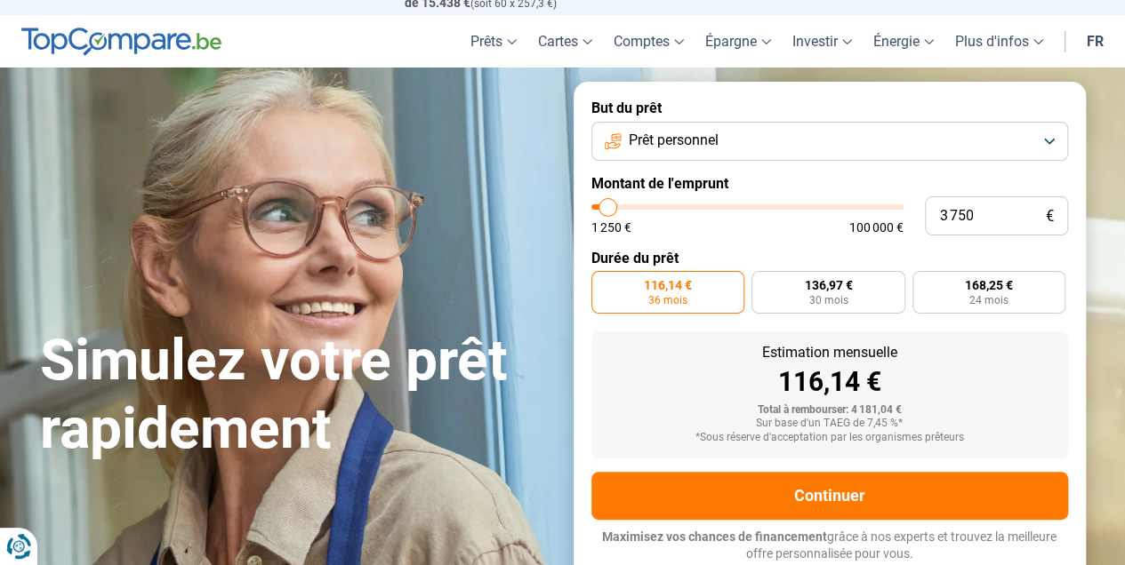
type input "4 000"
type input "4250"
click at [610, 208] on input "range" at bounding box center [747, 206] width 312 height 5
click at [612, 208] on input "range" at bounding box center [747, 206] width 312 height 5
click at [613, 208] on input "range" at bounding box center [747, 206] width 312 height 5
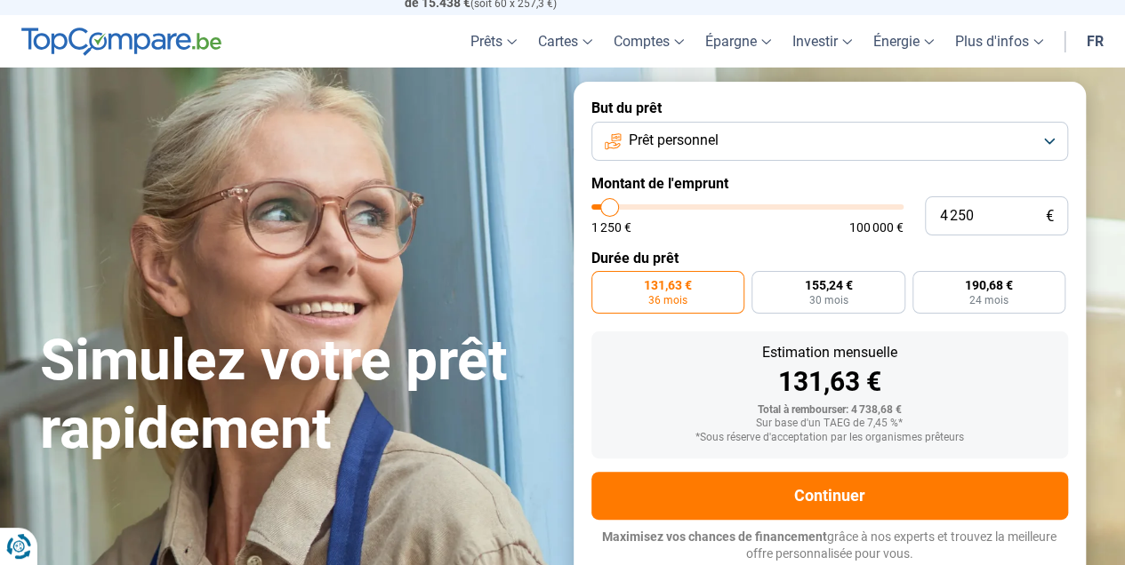
click at [615, 208] on input "range" at bounding box center [747, 206] width 312 height 5
click at [617, 208] on input "range" at bounding box center [747, 206] width 312 height 5
click at [616, 208] on input "range" at bounding box center [747, 206] width 312 height 5
click at [615, 208] on input "range" at bounding box center [747, 206] width 312 height 5
click at [616, 208] on input "range" at bounding box center [747, 206] width 312 height 5
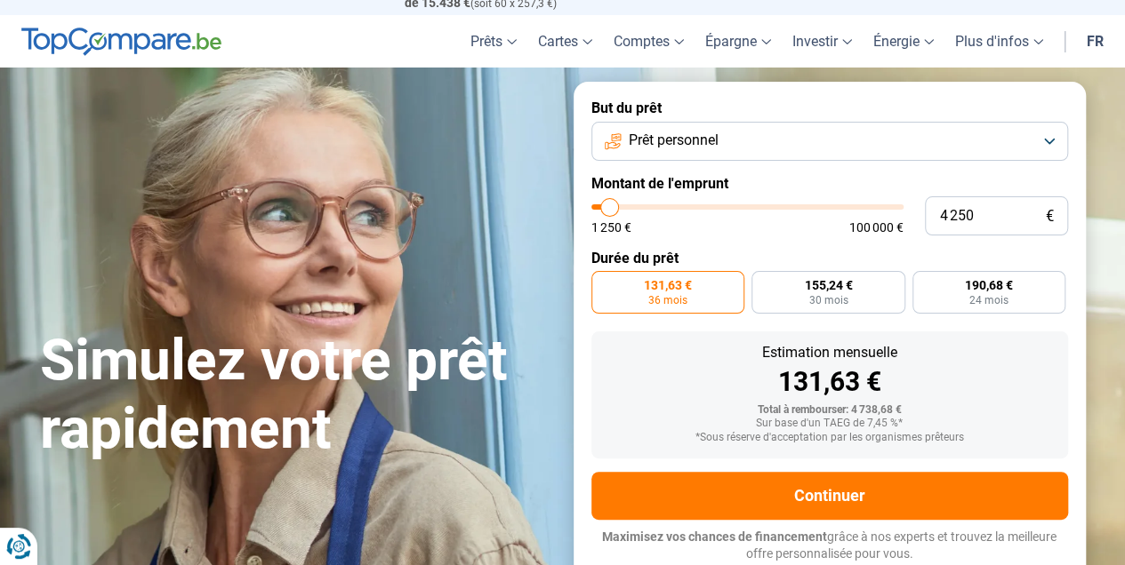
click at [617, 208] on input "range" at bounding box center [747, 206] width 312 height 5
type input "8 250"
type input "8250"
click at [621, 208] on input "range" at bounding box center [747, 206] width 312 height 5
radio input "false"
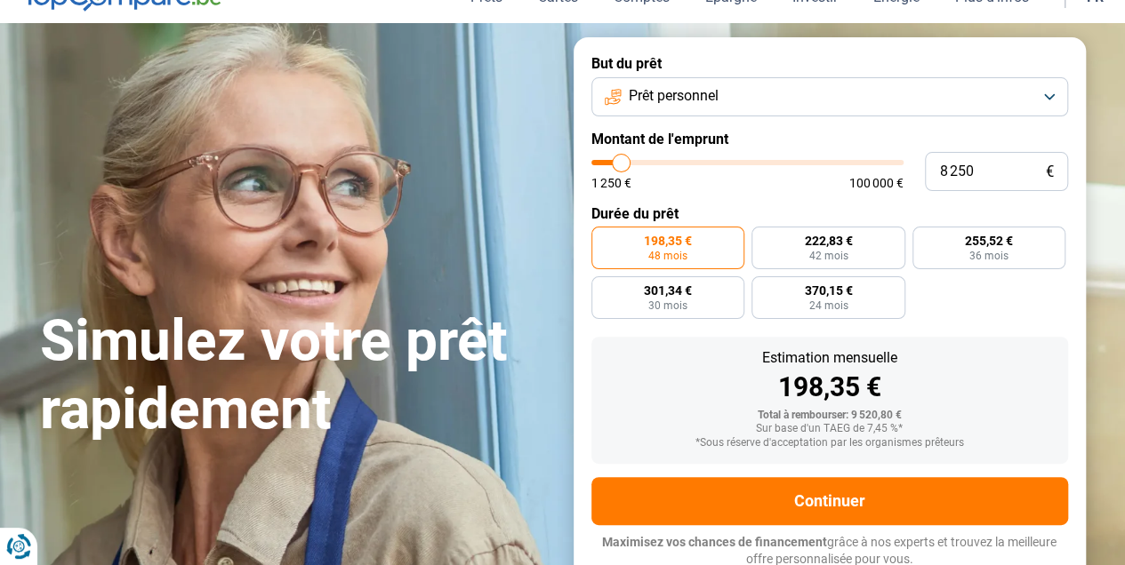
scroll to position [91, 0]
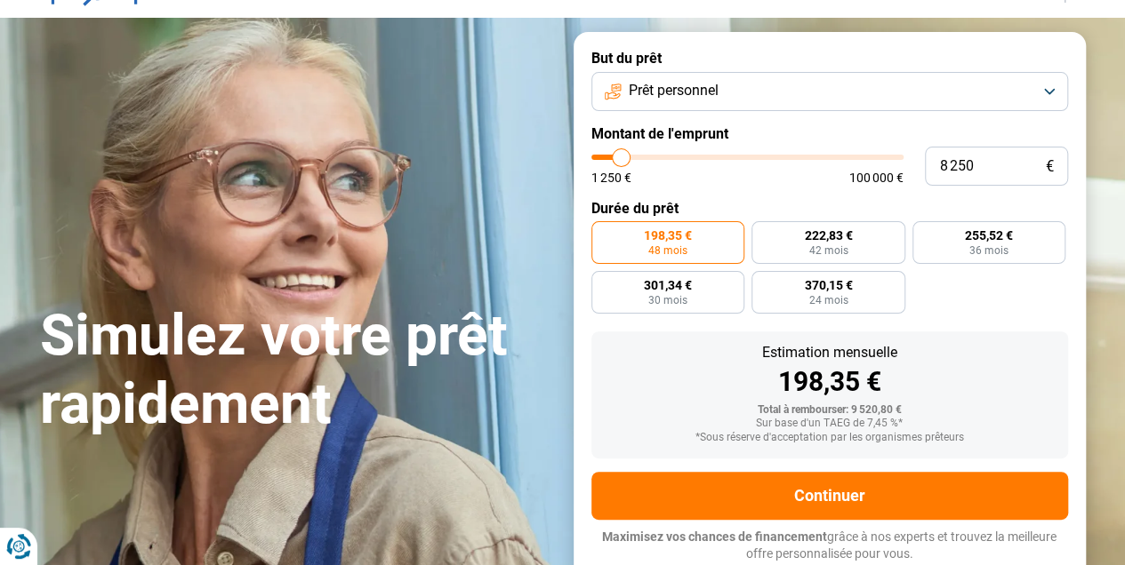
type input "7 250"
type input "7250"
type input "7 000"
type input "7000"
type input "6 750"
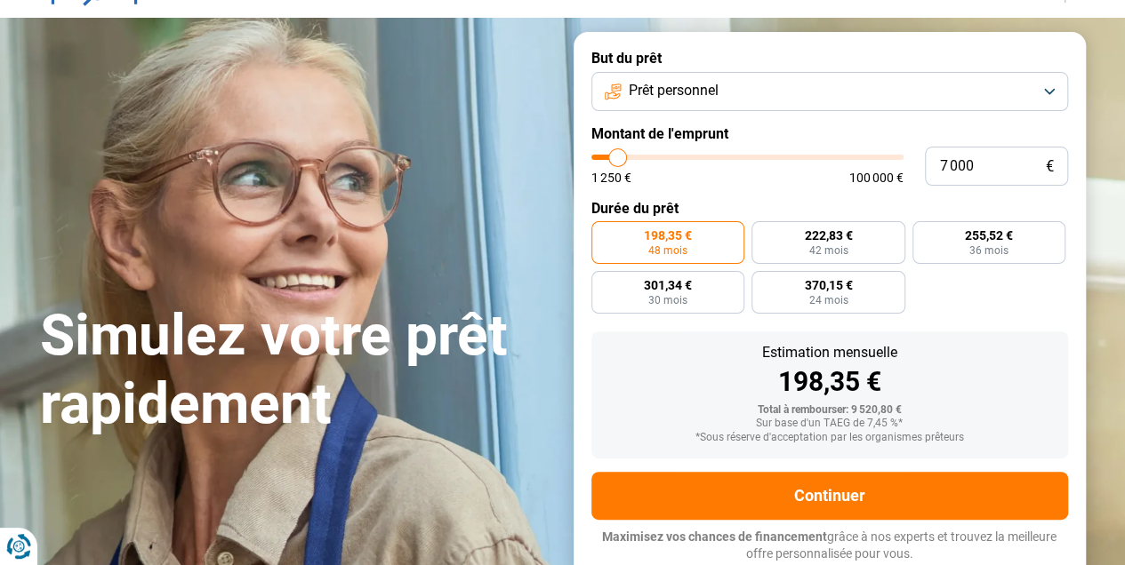
type input "6750"
type input "6 500"
type input "6500"
type input "6 250"
type input "6250"
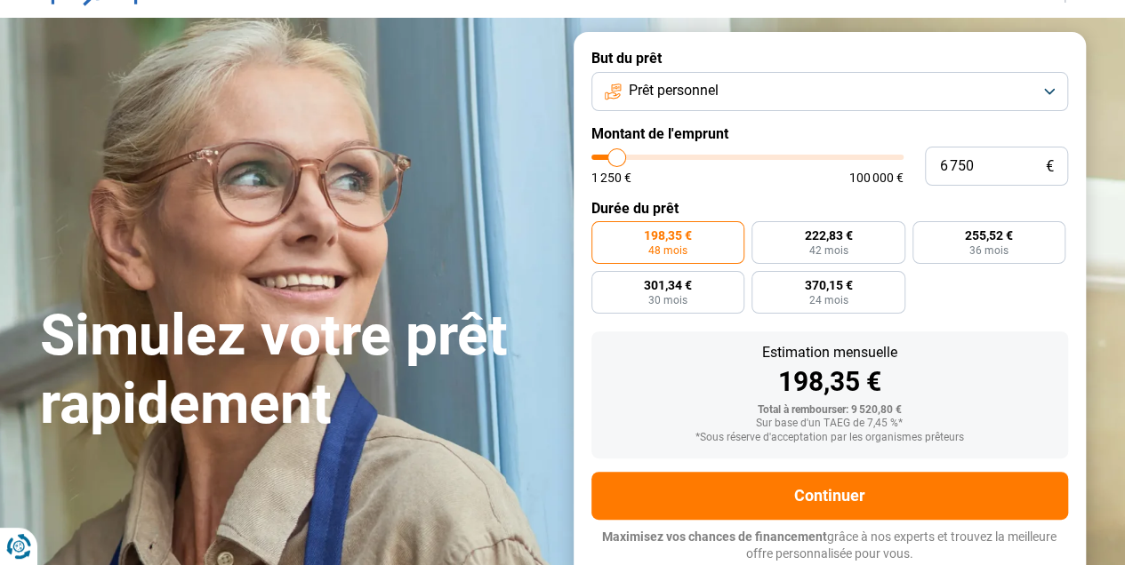
click at [617, 155] on input "range" at bounding box center [747, 157] width 312 height 5
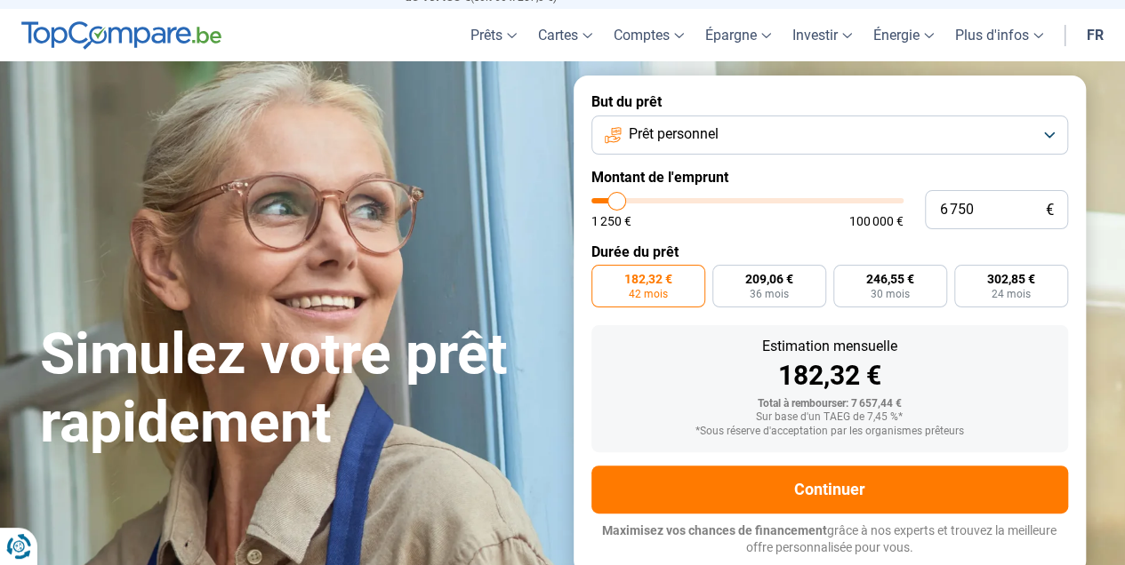
scroll to position [41, 0]
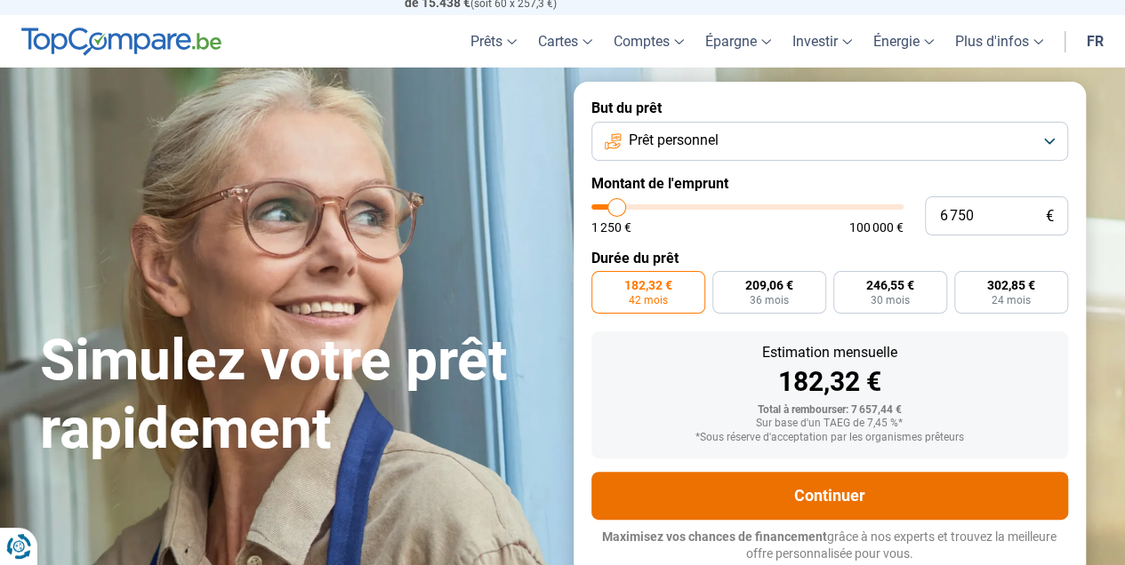
click at [690, 496] on button "Continuer" at bounding box center [829, 496] width 476 height 48
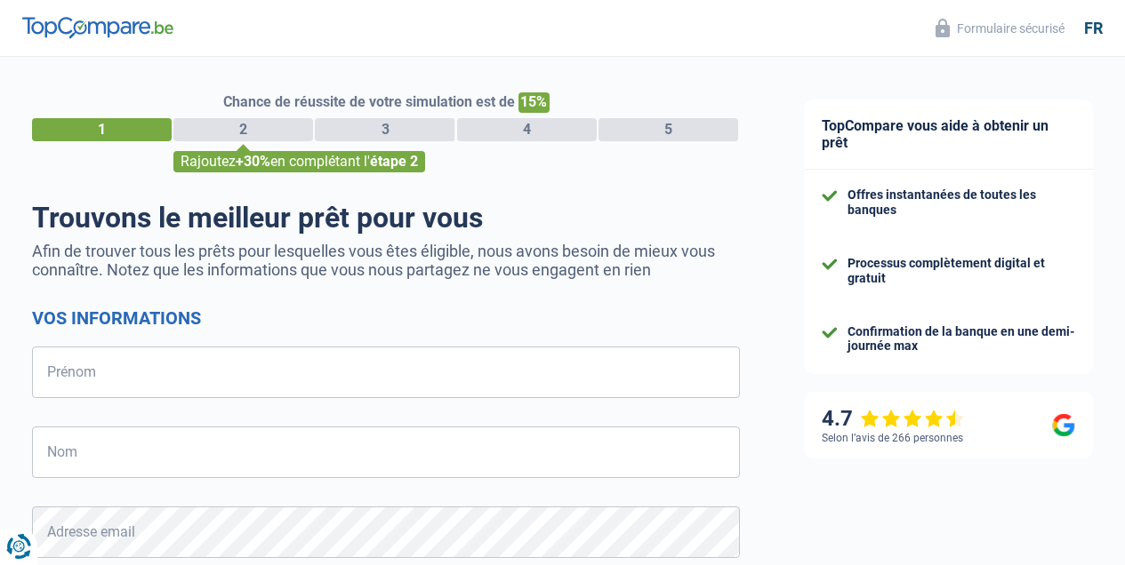
select select "32"
